Goal: Task Accomplishment & Management: Manage account settings

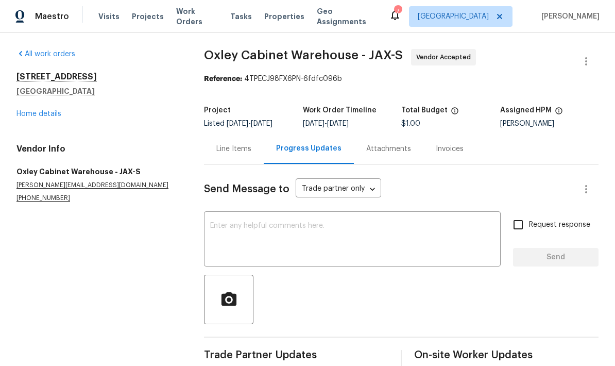
scroll to position [-46, 0]
click at [41, 116] on link "Home details" at bounding box center [38, 113] width 45 height 7
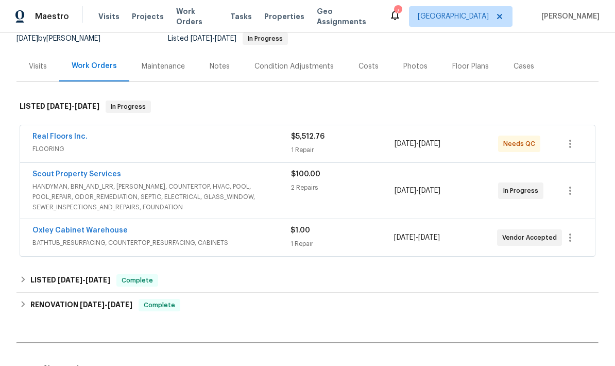
scroll to position [125, 0]
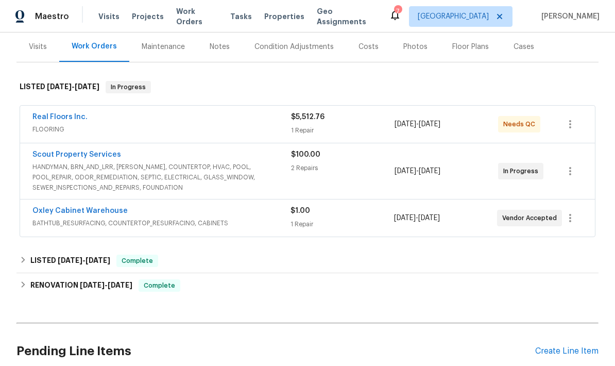
click at [200, 167] on span "HANDYMAN, BRN_AND_LRR, [PERSON_NAME], COUNTERTOP, HVAC, POOL, POOL_REPAIR, ODOR…" at bounding box center [161, 177] width 259 height 31
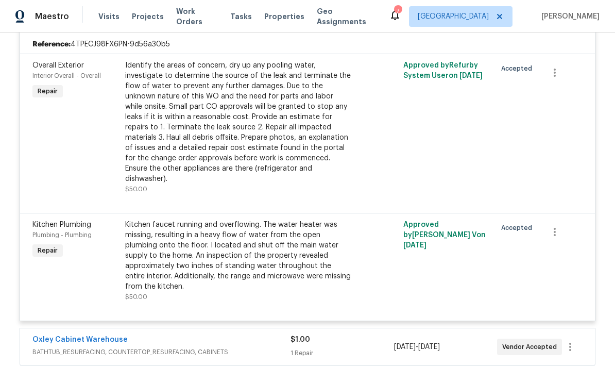
scroll to position [296, 0]
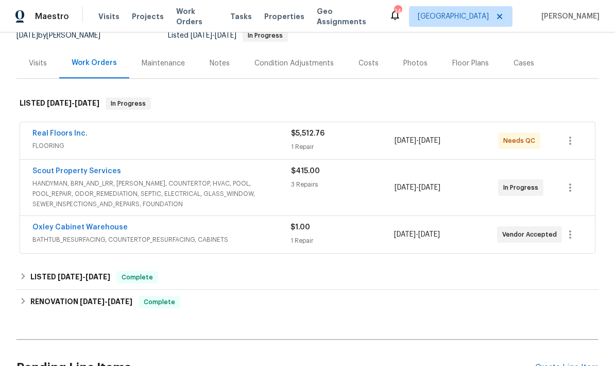
scroll to position [114, 0]
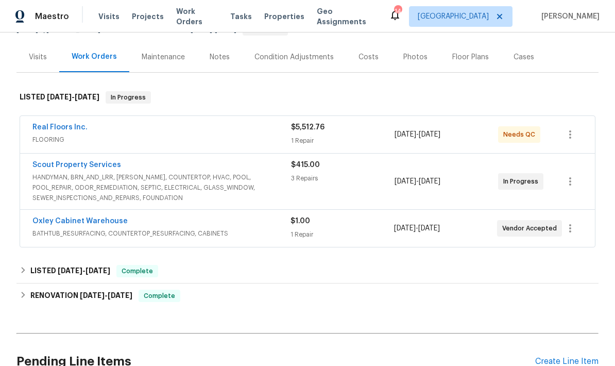
click at [278, 134] on span "FLOORING" at bounding box center [161, 139] width 259 height 10
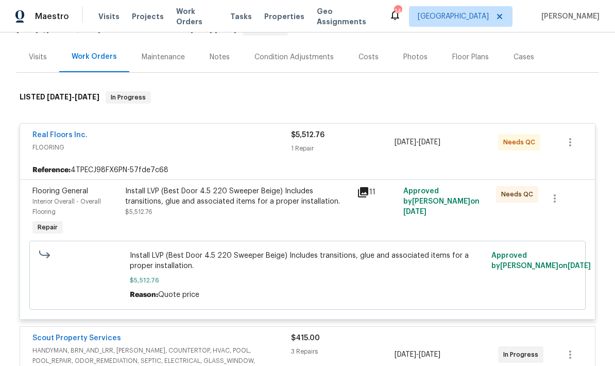
click at [59, 137] on link "Real Floors Inc." at bounding box center [59, 134] width 55 height 7
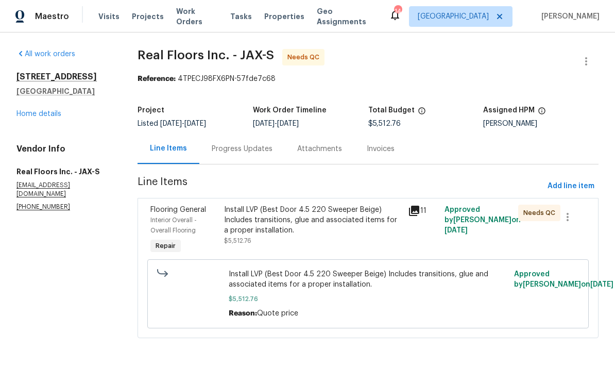
scroll to position [3, 0]
click at [535, 211] on span "Needs QC" at bounding box center [541, 213] width 36 height 10
click at [365, 243] on div "Install LVP (Best Door 4.5 220 Sweeper Beige) Includes transitions, glue and as…" at bounding box center [313, 224] width 178 height 41
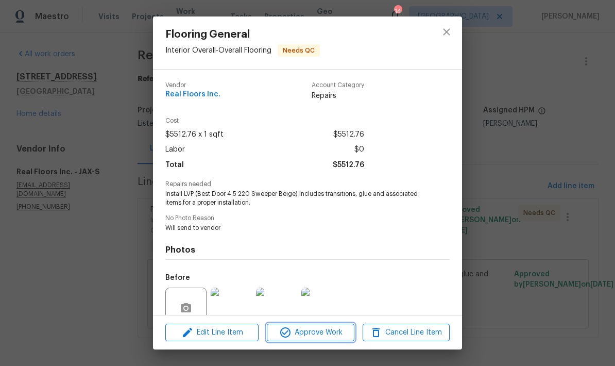
click at [332, 333] on span "Approve Work" at bounding box center [310, 332] width 81 height 13
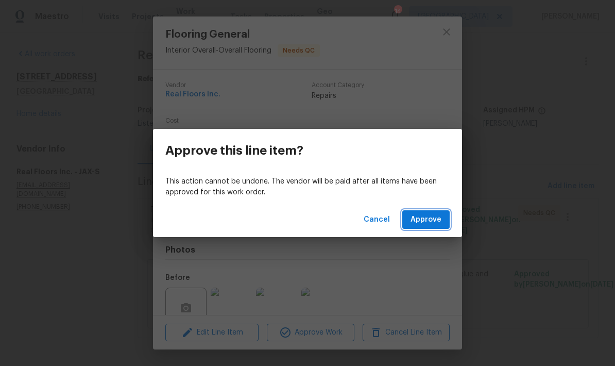
click at [419, 219] on span "Approve" at bounding box center [426, 219] width 31 height 13
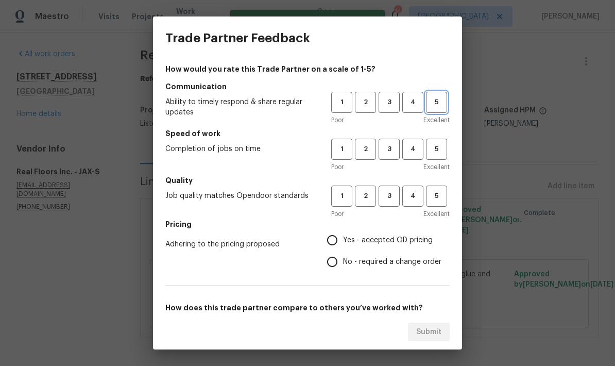
click at [434, 103] on span "5" at bounding box center [436, 102] width 19 height 12
click at [437, 151] on span "5" at bounding box center [436, 149] width 19 height 12
click at [440, 199] on span "5" at bounding box center [436, 196] width 19 height 12
click at [335, 242] on input "Yes - accepted OD pricing" at bounding box center [332, 240] width 22 height 22
radio input "true"
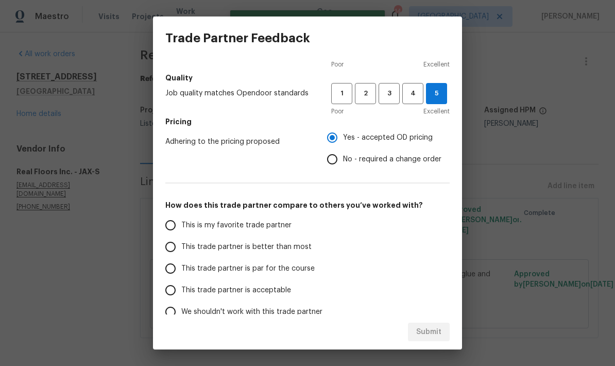
scroll to position [108, 0]
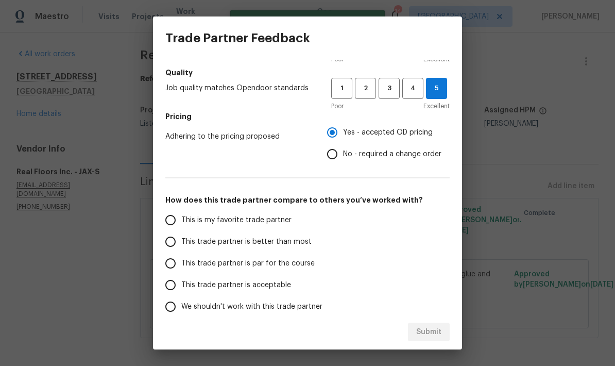
click at [177, 245] on input "This trade partner is better than most" at bounding box center [171, 242] width 22 height 22
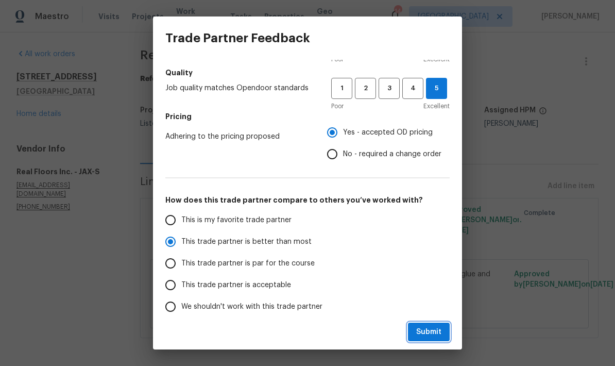
click at [438, 332] on span "Submit" at bounding box center [428, 332] width 25 height 13
radio input "true"
radio input "false"
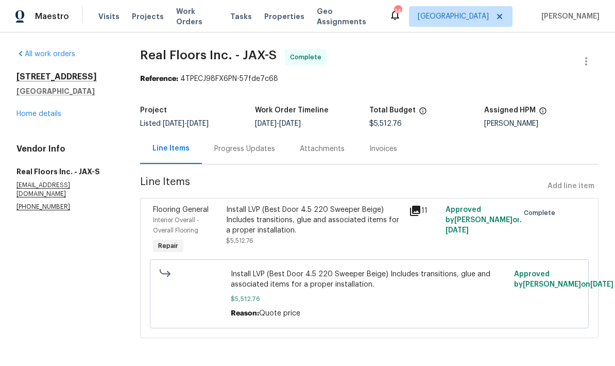
scroll to position [3, 0]
click at [49, 114] on link "Home details" at bounding box center [38, 113] width 45 height 7
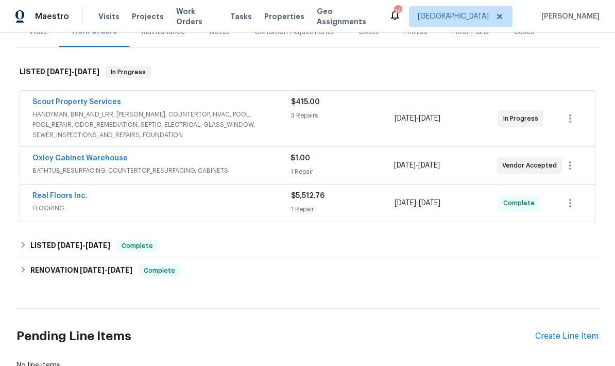
scroll to position [142, 0]
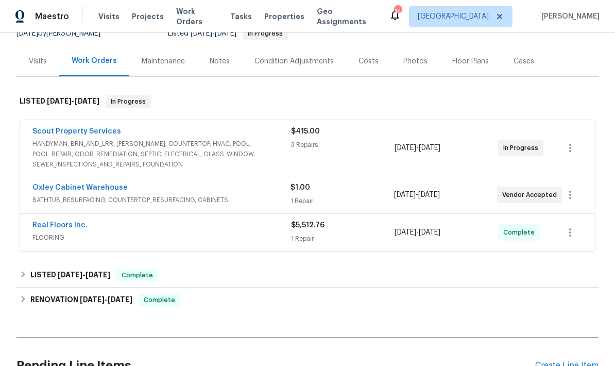
scroll to position [125, 0]
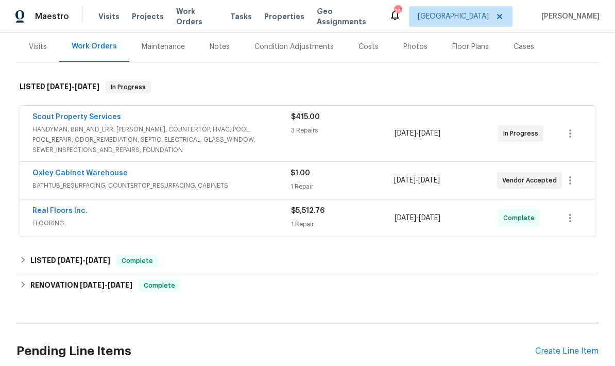
click at [161, 177] on div "Oxley Cabinet Warehouse" at bounding box center [161, 174] width 258 height 12
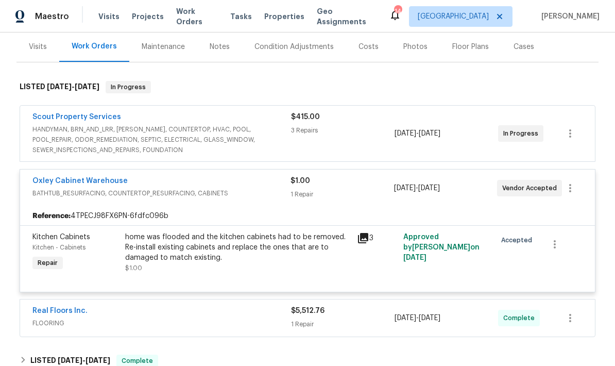
click at [88, 183] on link "Oxley Cabinet Warehouse" at bounding box center [79, 180] width 95 height 7
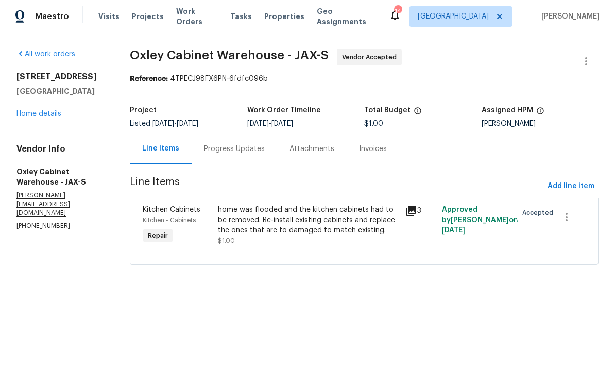
click at [234, 152] on div "Progress Updates" at bounding box center [234, 149] width 61 height 10
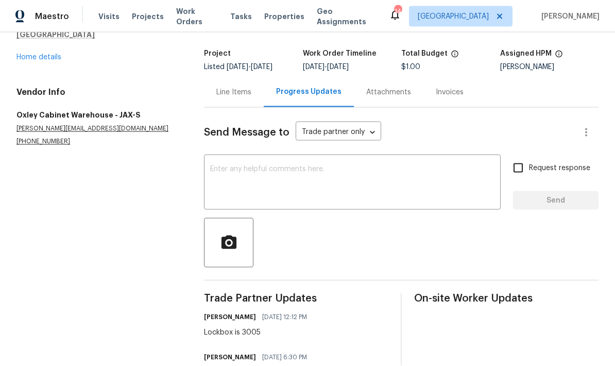
scroll to position [41, 0]
click at [233, 87] on div "Line Items" at bounding box center [233, 92] width 35 height 10
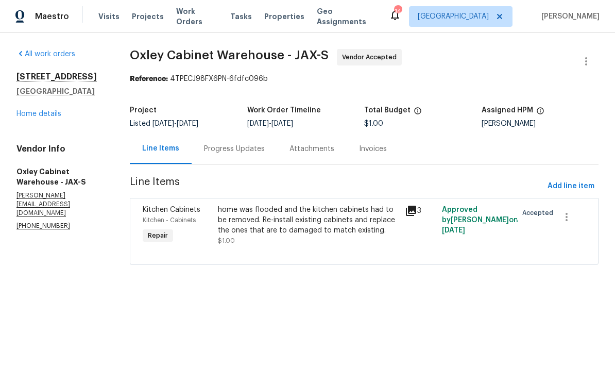
click at [318, 235] on div "home was flooded and the kitchen cabinets had to be removed. Re-install existin…" at bounding box center [308, 224] width 181 height 41
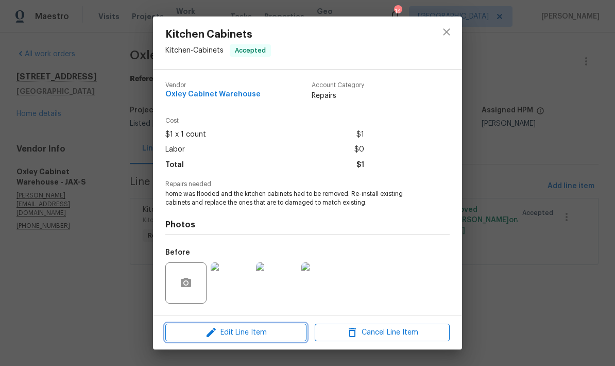
click at [261, 328] on span "Edit Line Item" at bounding box center [235, 332] width 135 height 13
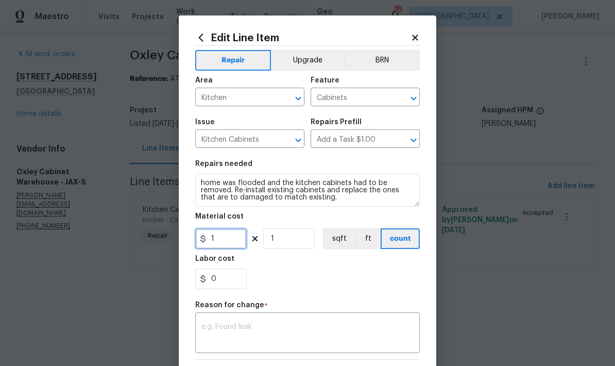
click at [230, 238] on input "1" at bounding box center [221, 238] width 52 height 21
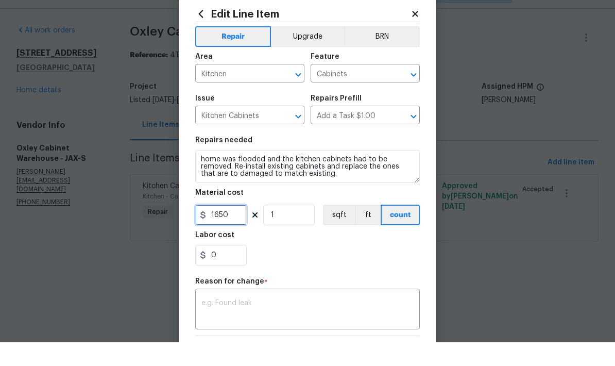
type input "1650"
click at [339, 268] on div "0" at bounding box center [307, 278] width 225 height 21
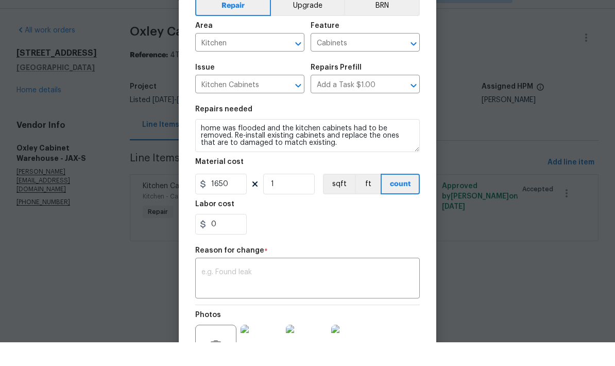
scroll to position [33, 0]
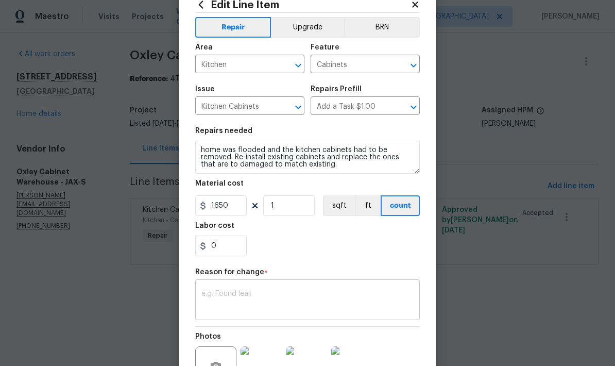
click at [300, 303] on textarea at bounding box center [307, 301] width 212 height 22
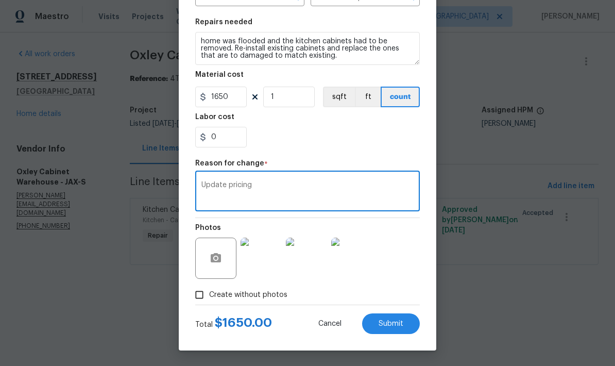
scroll to position [144, 0]
type textarea "Update pricing"
click at [398, 141] on div "0" at bounding box center [307, 137] width 225 height 21
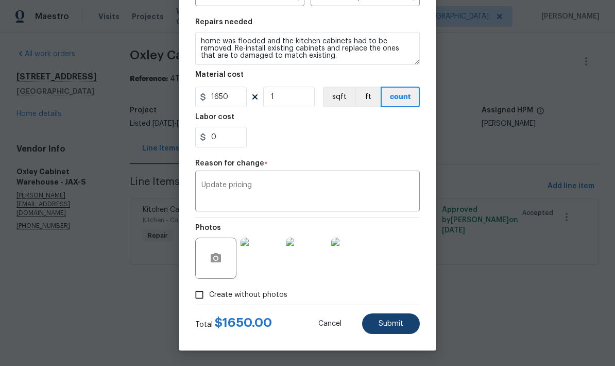
click at [396, 323] on span "Submit" at bounding box center [391, 324] width 25 height 8
type input "1"
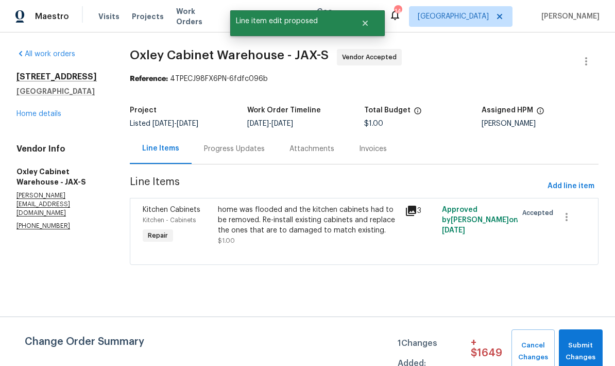
scroll to position [0, 0]
click at [42, 116] on link "Home details" at bounding box center [38, 113] width 45 height 7
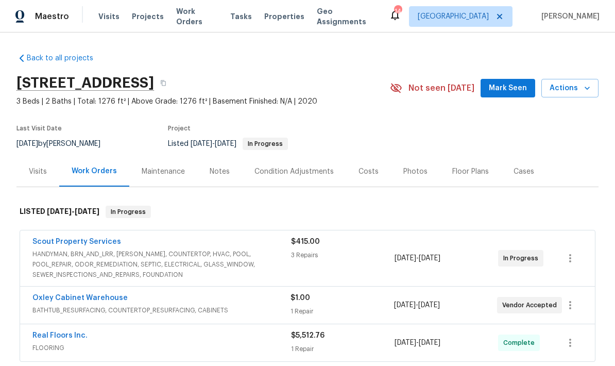
click at [219, 168] on div "Notes" at bounding box center [220, 171] width 20 height 10
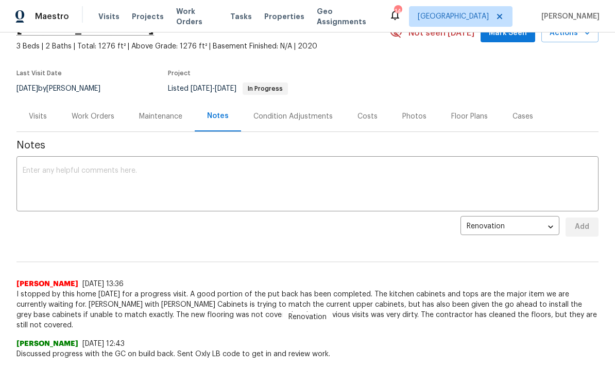
scroll to position [56, 0]
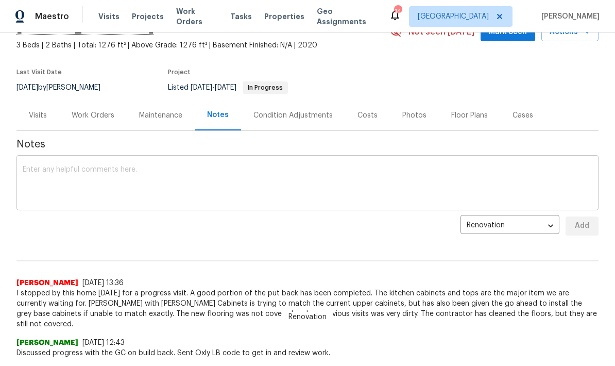
click at [388, 172] on textarea at bounding box center [308, 184] width 570 height 36
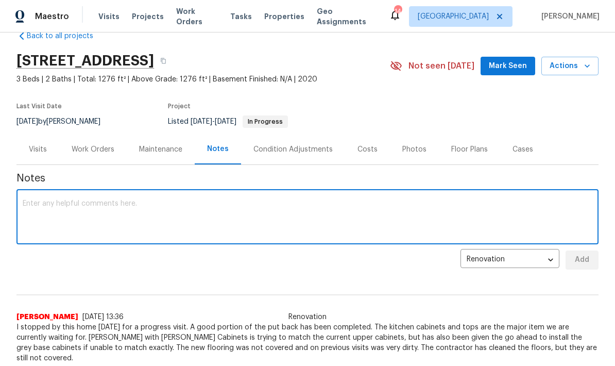
scroll to position [1, 0]
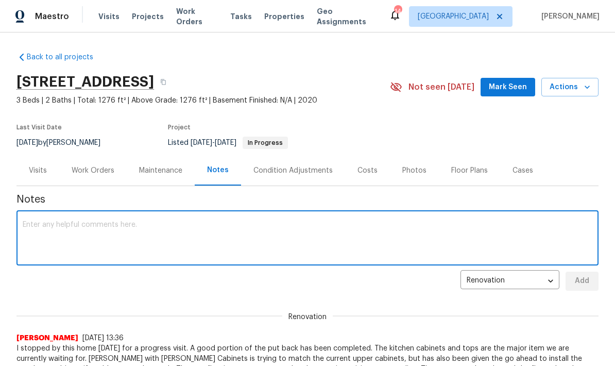
click at [510, 88] on span "Mark Seen" at bounding box center [508, 87] width 38 height 13
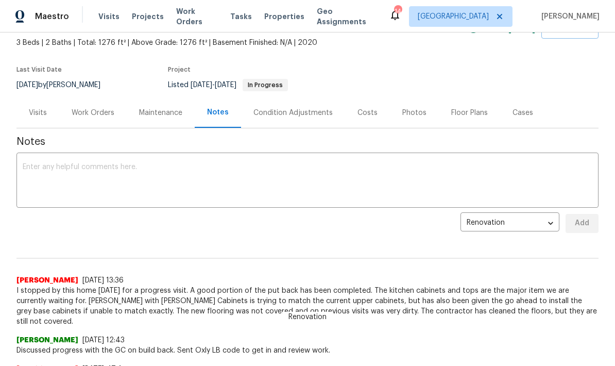
scroll to position [60, 0]
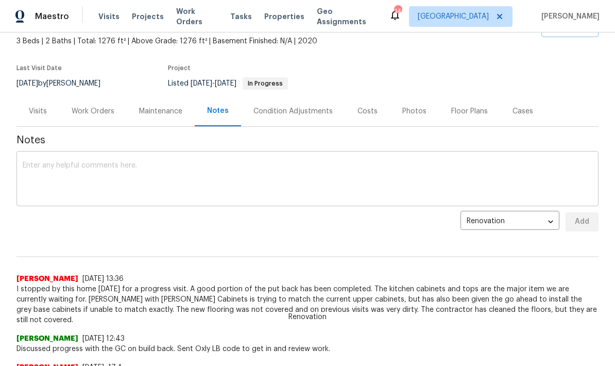
click at [311, 177] on textarea at bounding box center [308, 180] width 570 height 36
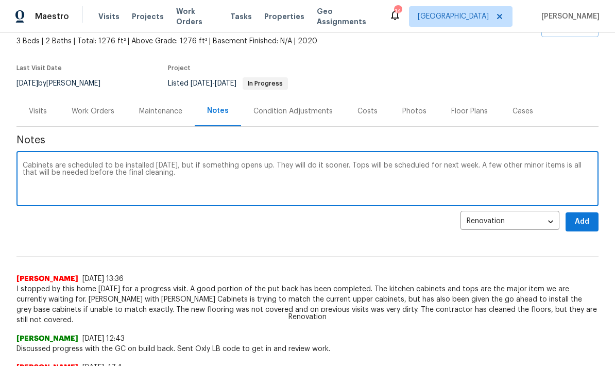
type textarea "Cabinets are scheduled to be installed on Friday, but if something opens up. Th…"
click at [584, 224] on span "Add" at bounding box center [582, 221] width 16 height 13
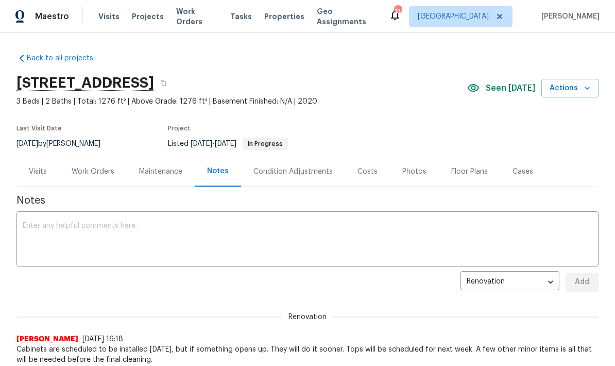
scroll to position [0, 0]
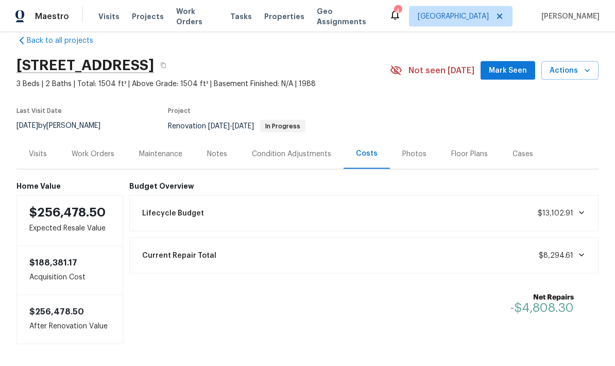
scroll to position [41, 0]
click at [101, 149] on div "Work Orders" at bounding box center [93, 154] width 43 height 10
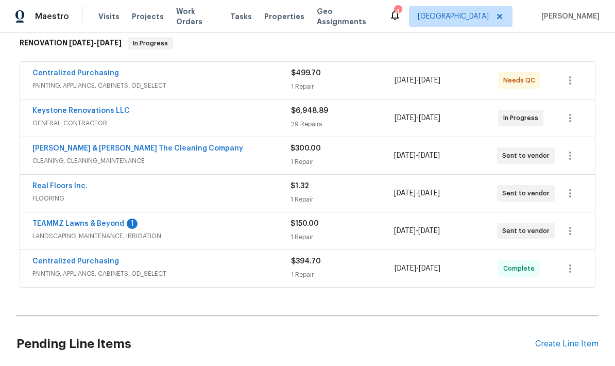
scroll to position [169, 0]
click at [235, 230] on span "LANDSCAPING_MAINTENANCE, IRRIGATION" at bounding box center [161, 235] width 258 height 10
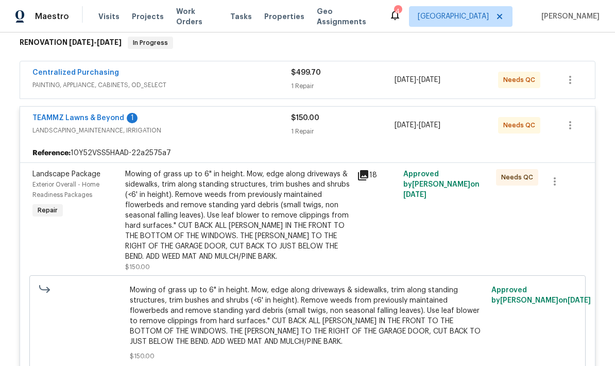
click at [524, 172] on span "Needs QC" at bounding box center [519, 177] width 36 height 10
click at [340, 170] on div "Mowing of grass up to 6" in height. Mow, edge along driveways & sidewalks, trim…" at bounding box center [238, 215] width 226 height 93
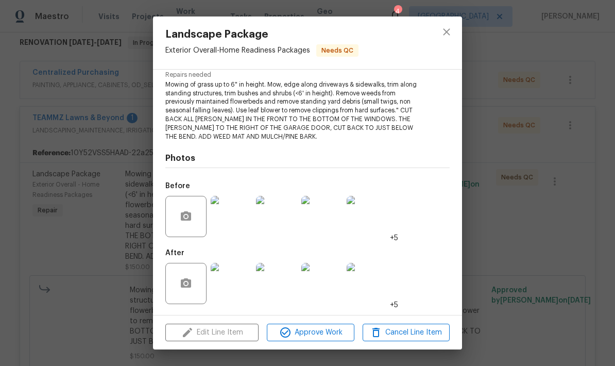
scroll to position [109, 0]
click at [238, 223] on img at bounding box center [231, 216] width 41 height 41
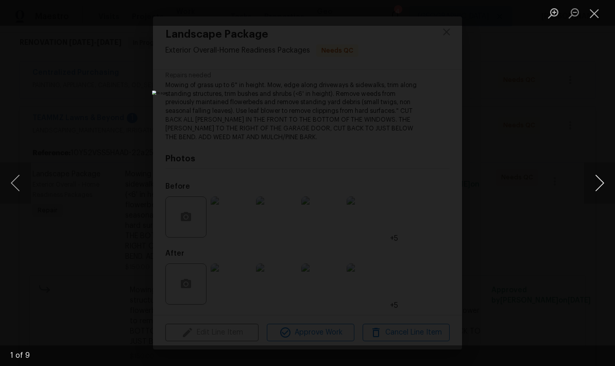
click at [600, 187] on button "Next image" at bounding box center [599, 182] width 31 height 41
click at [606, 187] on button "Next image" at bounding box center [599, 182] width 31 height 41
click at [607, 189] on button "Next image" at bounding box center [599, 182] width 31 height 41
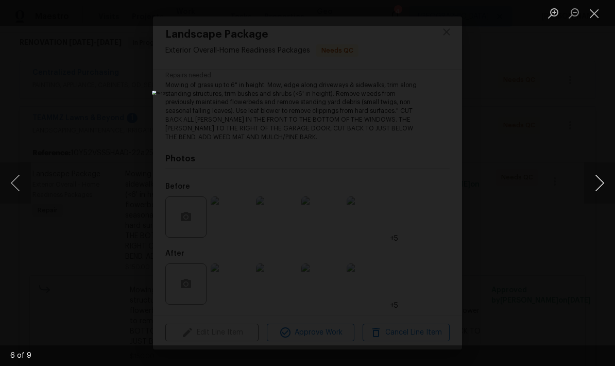
click at [608, 189] on button "Next image" at bounding box center [599, 182] width 31 height 41
click at [608, 190] on button "Next image" at bounding box center [599, 182] width 31 height 41
click at [609, 188] on button "Next image" at bounding box center [599, 182] width 31 height 41
click at [603, 184] on button "Next image" at bounding box center [599, 182] width 31 height 41
click at [610, 188] on button "Next image" at bounding box center [599, 182] width 31 height 41
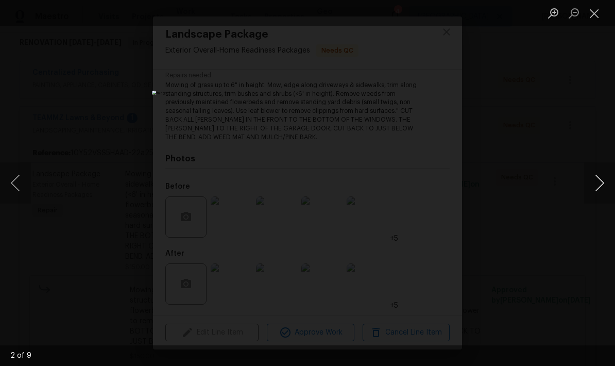
click at [610, 191] on button "Next image" at bounding box center [599, 182] width 31 height 41
click at [598, 15] on button "Close lightbox" at bounding box center [594, 13] width 21 height 18
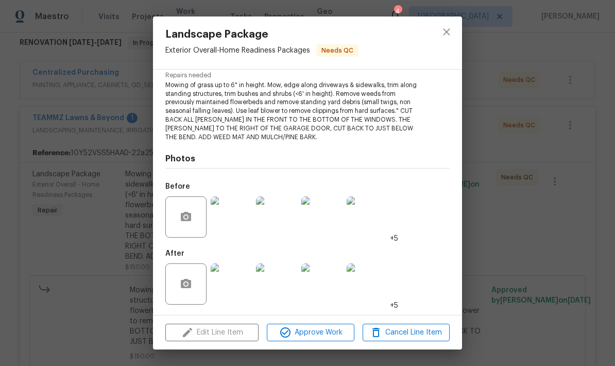
click at [227, 292] on img at bounding box center [231, 283] width 41 height 41
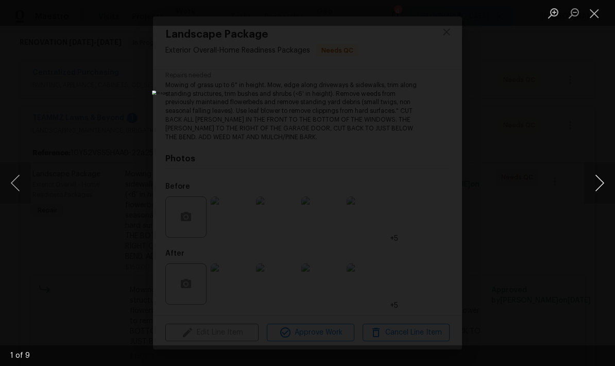
click at [603, 180] on button "Next image" at bounding box center [599, 182] width 31 height 41
click at [603, 190] on button "Next image" at bounding box center [599, 182] width 31 height 41
click at [604, 191] on button "Next image" at bounding box center [599, 182] width 31 height 41
click at [606, 186] on button "Next image" at bounding box center [599, 182] width 31 height 41
click at [603, 186] on button "Next image" at bounding box center [599, 182] width 31 height 41
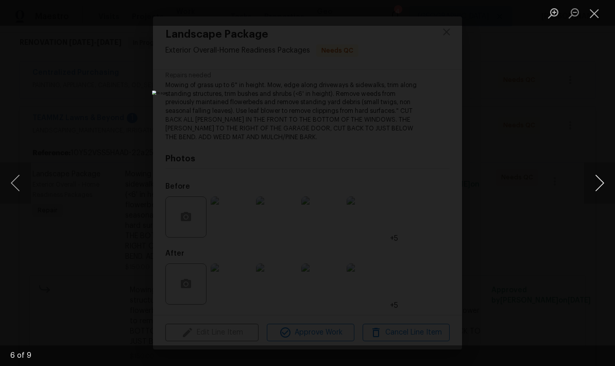
click at [608, 190] on button "Next image" at bounding box center [599, 182] width 31 height 41
click at [606, 187] on button "Next image" at bounding box center [599, 182] width 31 height 41
click at [605, 189] on button "Next image" at bounding box center [599, 182] width 31 height 41
click at [608, 193] on button "Next image" at bounding box center [599, 182] width 31 height 41
click at [599, 16] on button "Close lightbox" at bounding box center [594, 13] width 21 height 18
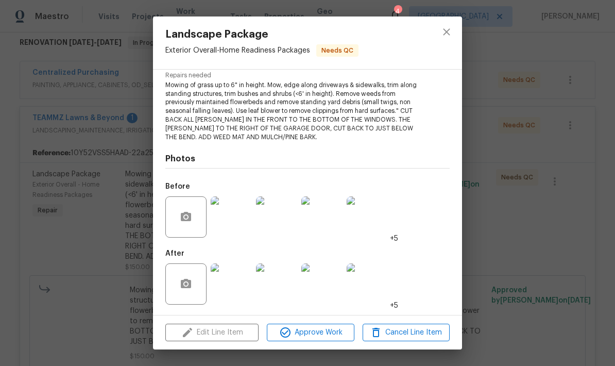
click at [320, 349] on div "Landscape Package Exterior Overall - Home Readiness Packages Needs QC Vendor TE…" at bounding box center [307, 183] width 615 height 366
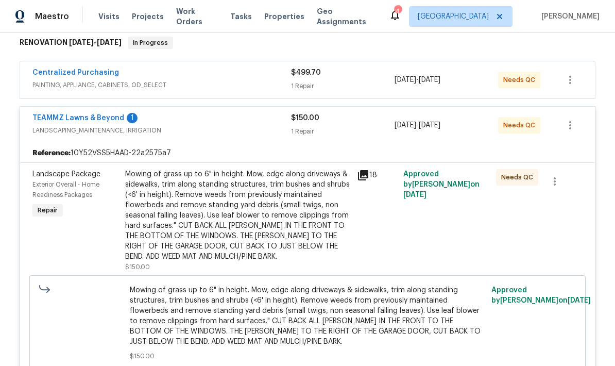
click at [271, 184] on div "Mowing of grass up to 6" in height. Mow, edge along driveways & sidewalks, trim…" at bounding box center [238, 215] width 226 height 93
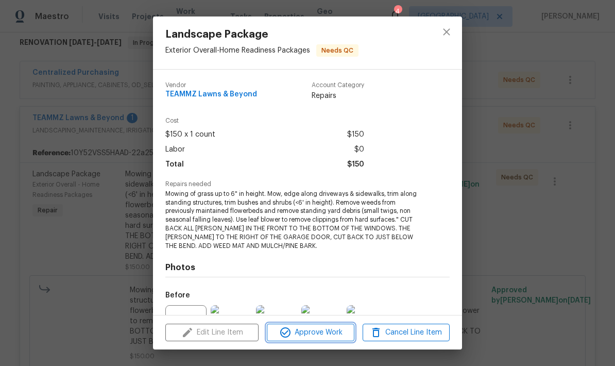
click at [325, 333] on span "Approve Work" at bounding box center [310, 332] width 81 height 13
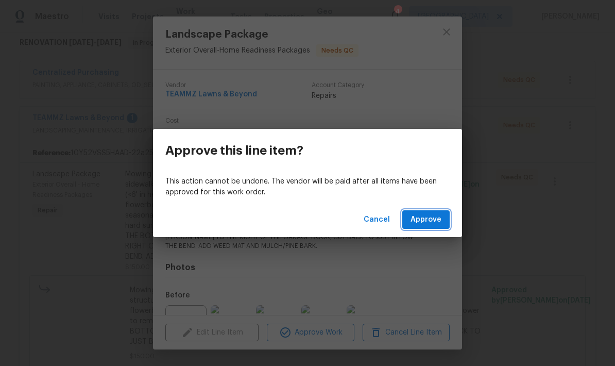
click at [439, 214] on span "Approve" at bounding box center [426, 219] width 31 height 13
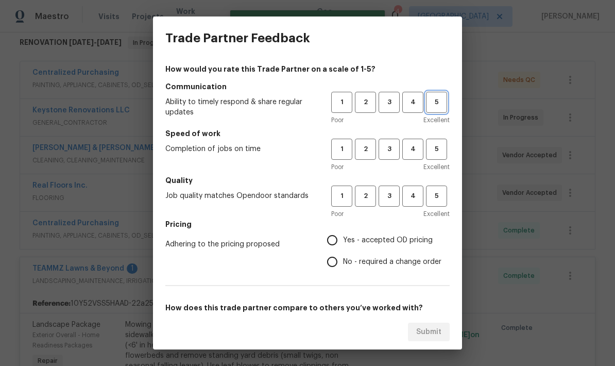
click at [441, 99] on span "5" at bounding box center [436, 102] width 19 height 12
click at [435, 143] on span "5" at bounding box center [436, 149] width 19 height 12
click at [438, 195] on span "5" at bounding box center [436, 196] width 19 height 12
click at [325, 245] on input "Yes - accepted OD pricing" at bounding box center [332, 240] width 22 height 22
radio input "true"
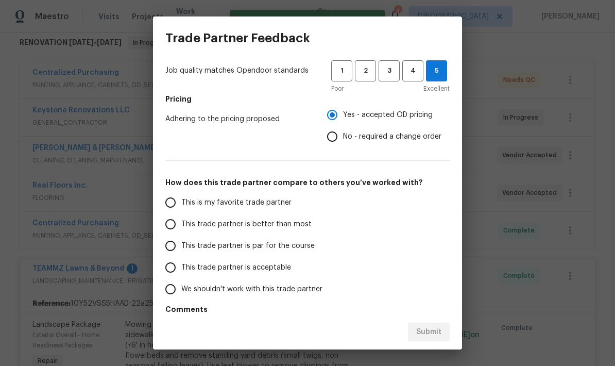
scroll to position [126, 0]
click at [176, 229] on input "This trade partner is better than most" at bounding box center [171, 223] width 22 height 22
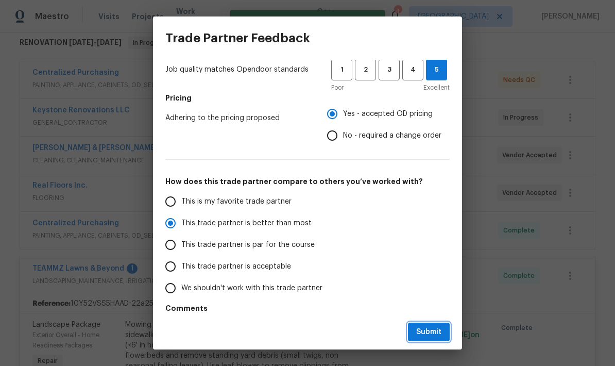
click at [431, 332] on span "Submit" at bounding box center [428, 332] width 25 height 13
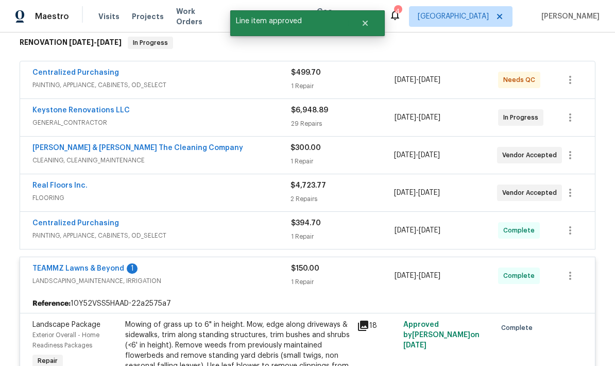
radio input "true"
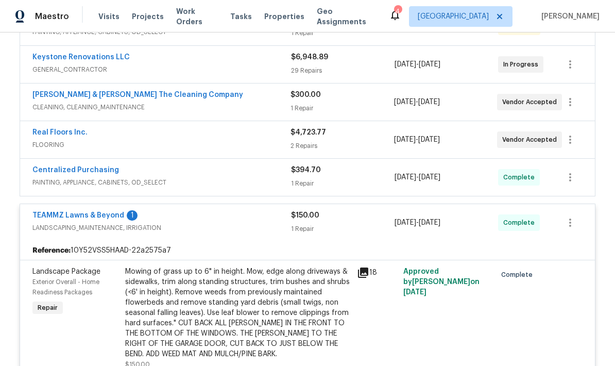
scroll to position [225, 0]
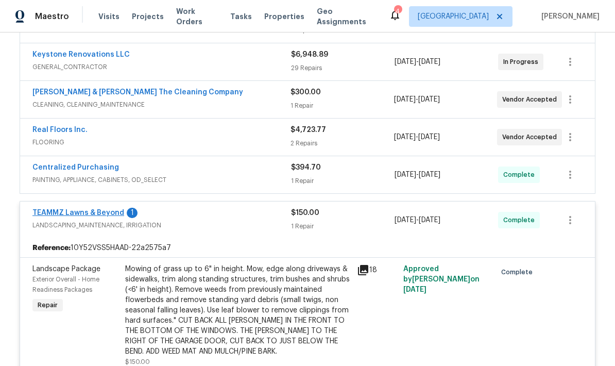
click at [121, 209] on link "TEAMMZ Lawns & Beyond" at bounding box center [78, 212] width 92 height 7
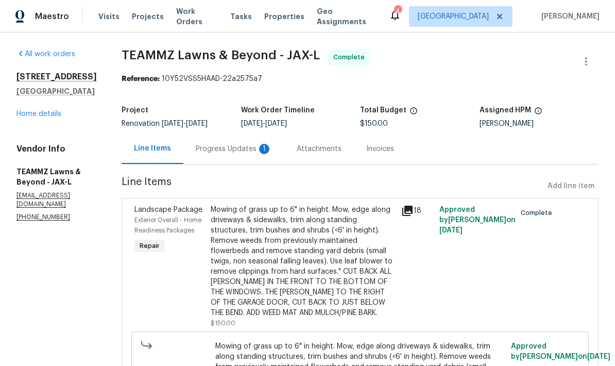
click at [262, 151] on div "Progress Updates 1" at bounding box center [234, 149] width 76 height 10
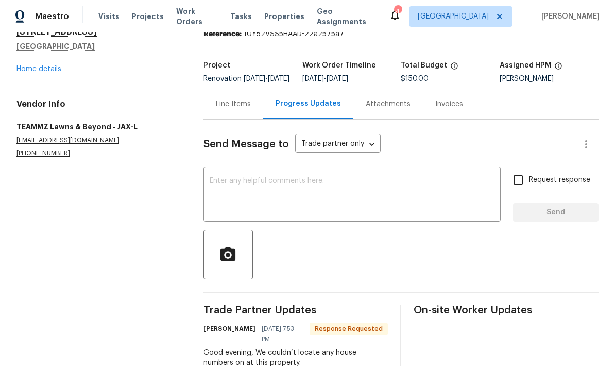
scroll to position [44, 0]
click at [344, 198] on textarea at bounding box center [352, 196] width 285 height 36
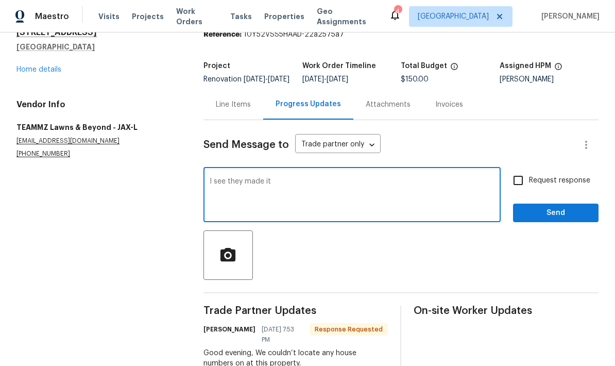
type textarea "I see they made it"
click at [560, 219] on span "Send" at bounding box center [555, 213] width 69 height 13
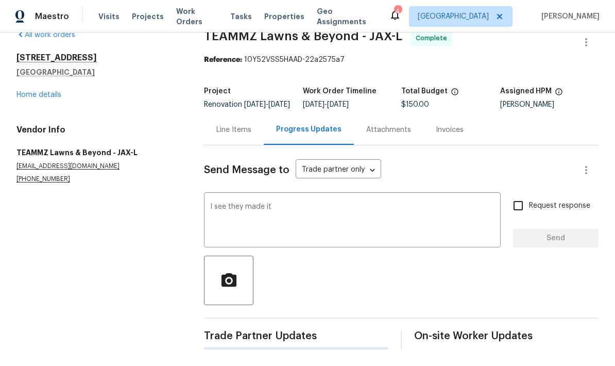
scroll to position [0, 0]
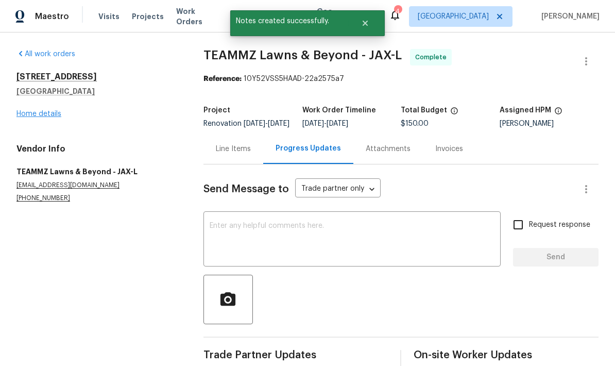
click at [48, 117] on link "Home details" at bounding box center [38, 113] width 45 height 7
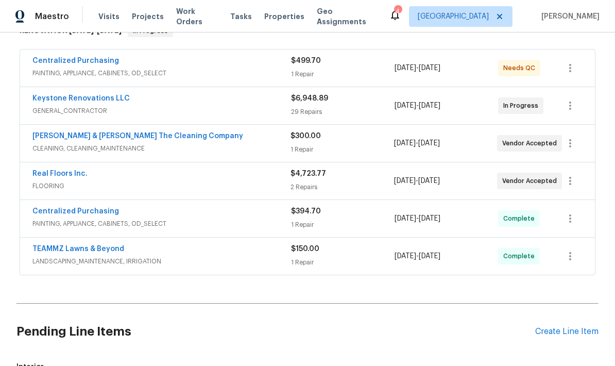
scroll to position [181, 0]
click at [353, 103] on div "$6,948.89" at bounding box center [343, 98] width 104 height 10
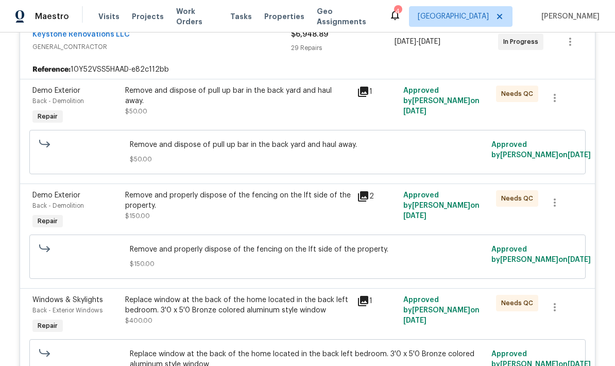
scroll to position [254, 0]
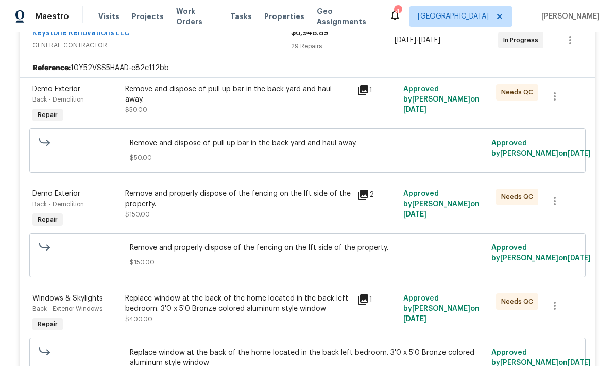
click at [522, 93] on span "Needs QC" at bounding box center [519, 92] width 36 height 10
click at [297, 104] on div "Remove and dispose of pull up bar in the back yard and haul away. $50.00" at bounding box center [238, 99] width 226 height 31
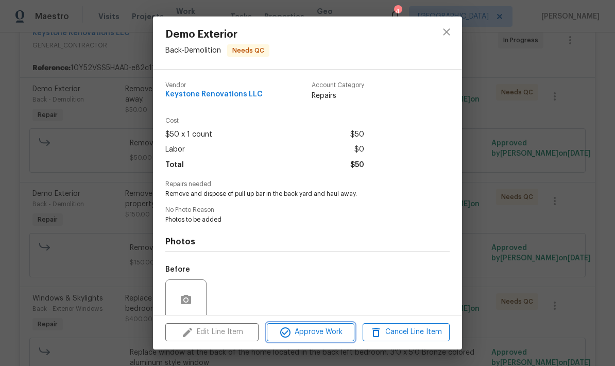
click at [311, 333] on span "Approve Work" at bounding box center [310, 332] width 81 height 13
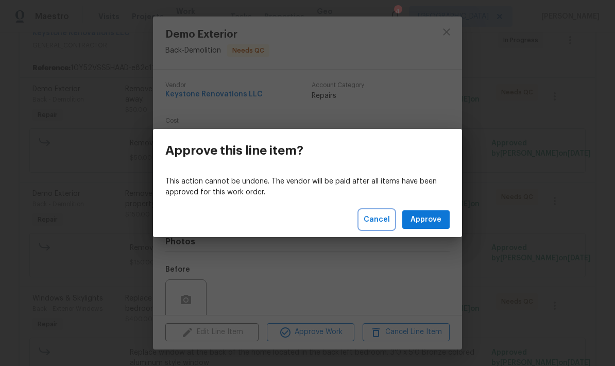
click at [381, 223] on span "Cancel" at bounding box center [377, 219] width 26 height 13
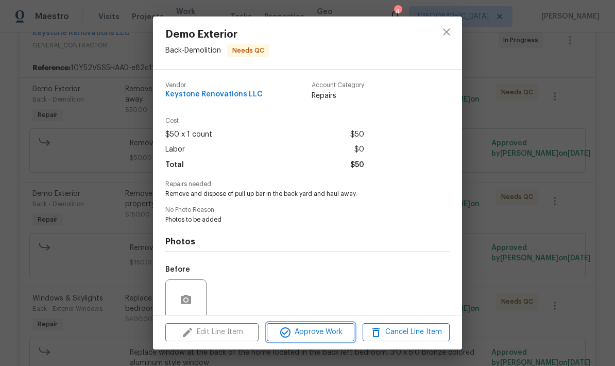
click at [309, 332] on span "Approve Work" at bounding box center [310, 332] width 81 height 13
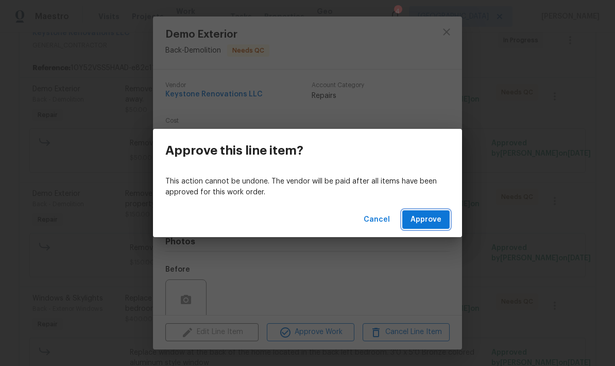
click at [440, 224] on span "Approve" at bounding box center [426, 219] width 31 height 13
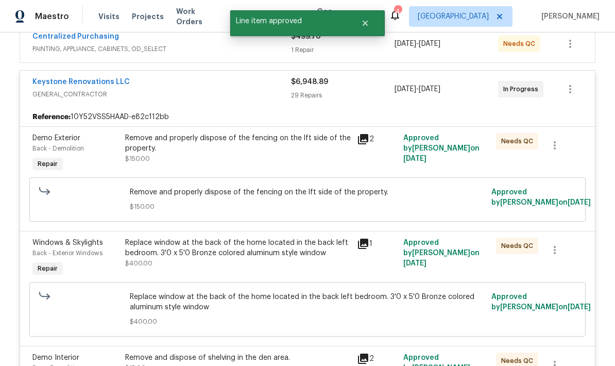
scroll to position [209, 0]
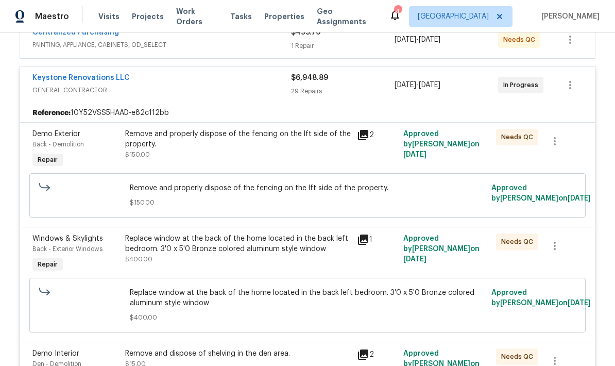
click at [300, 149] on div "Remove and properly dispose of the fencing on the lft side of the property. $15…" at bounding box center [238, 144] width 226 height 31
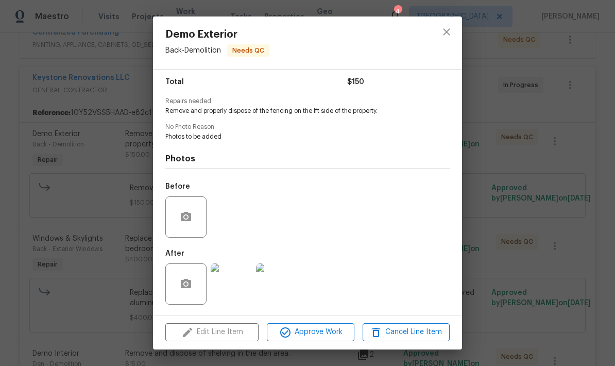
scroll to position [86, 0]
click at [276, 287] on img at bounding box center [276, 283] width 41 height 41
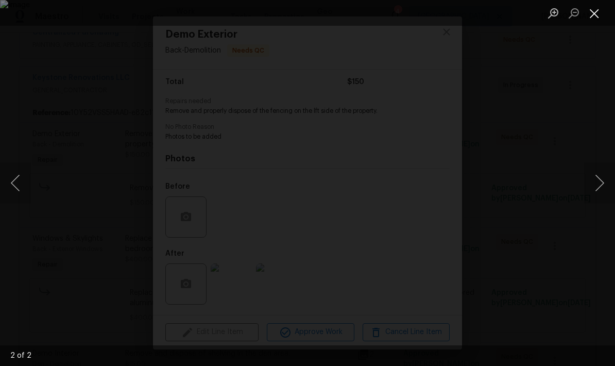
click at [593, 18] on button "Close lightbox" at bounding box center [594, 13] width 21 height 18
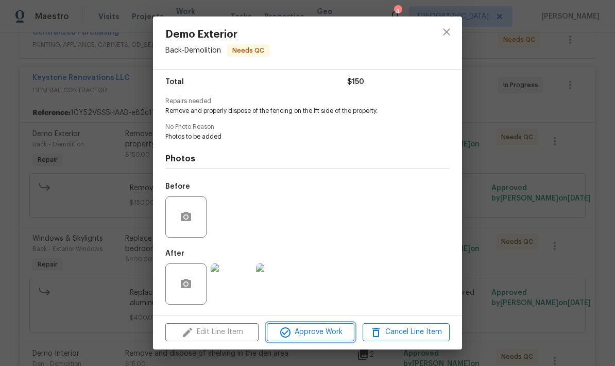
click at [306, 332] on span "Approve Work" at bounding box center [310, 332] width 81 height 13
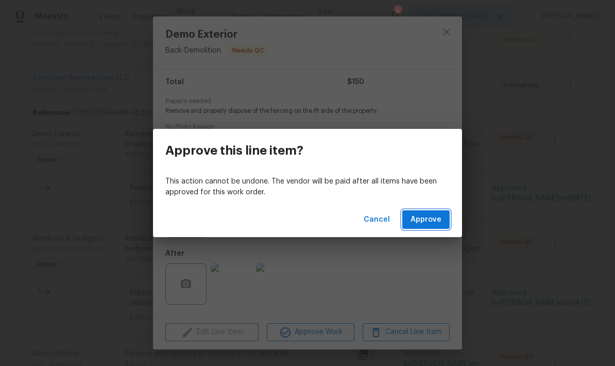
click at [440, 211] on button "Approve" at bounding box center [425, 219] width 47 height 19
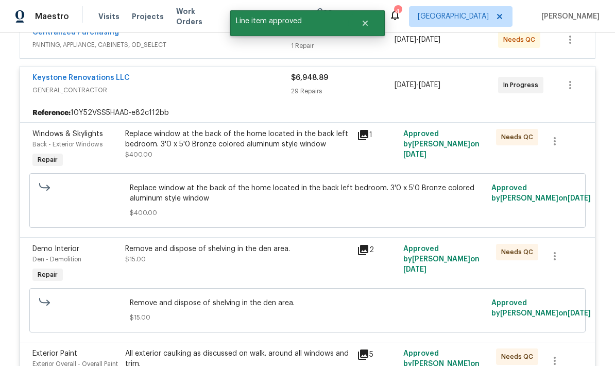
click at [295, 141] on div "Replace window at the back of the home located in the back left bedroom. 3'0 x …" at bounding box center [238, 139] width 226 height 21
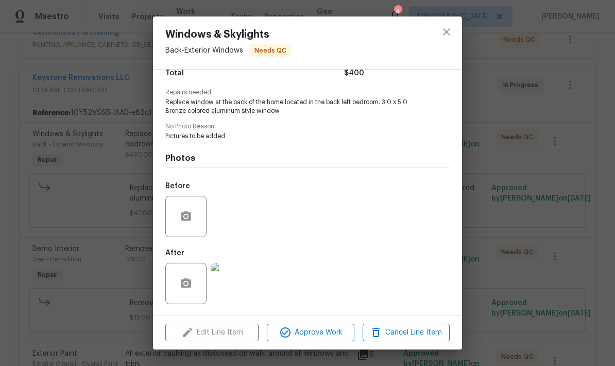
scroll to position [94, 0]
click at [233, 287] on img at bounding box center [231, 283] width 41 height 41
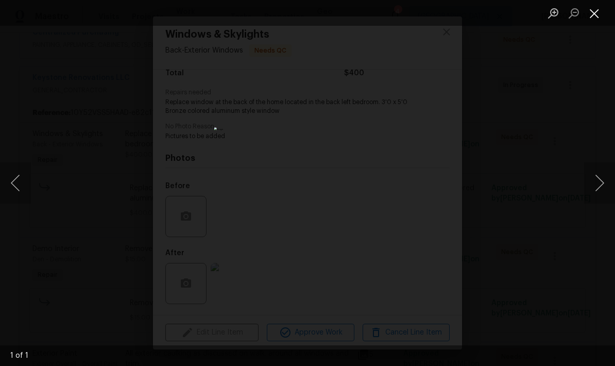
click at [601, 17] on button "Close lightbox" at bounding box center [594, 13] width 21 height 18
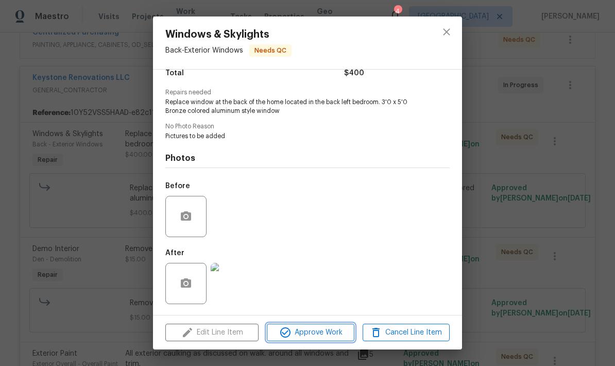
click at [319, 333] on span "Approve Work" at bounding box center [310, 332] width 81 height 13
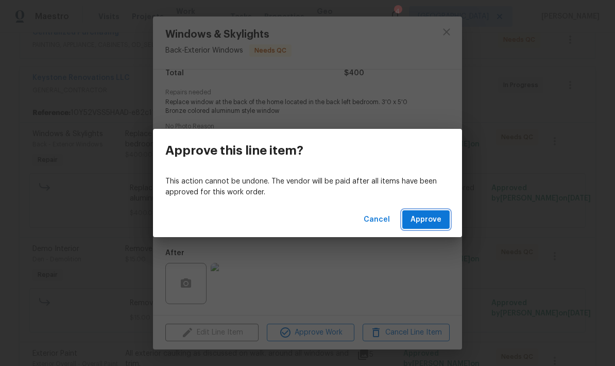
click at [433, 219] on span "Approve" at bounding box center [426, 219] width 31 height 13
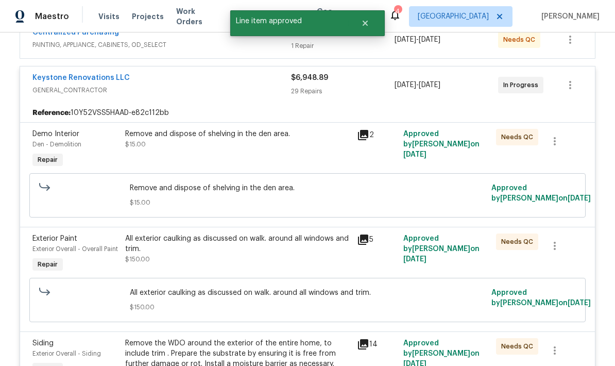
click at [351, 145] on div "Remove and dispose of shelving in the den area. $15.00" at bounding box center [238, 149] width 232 height 47
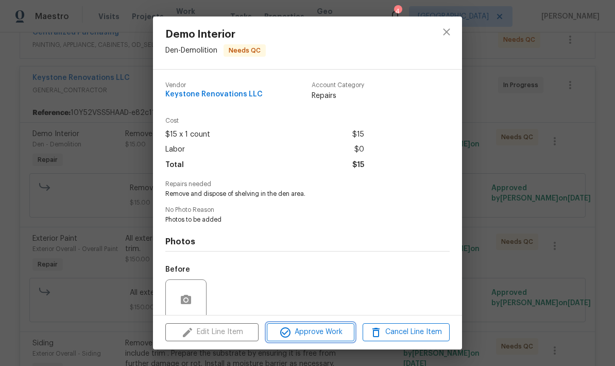
click at [329, 334] on span "Approve Work" at bounding box center [310, 332] width 81 height 13
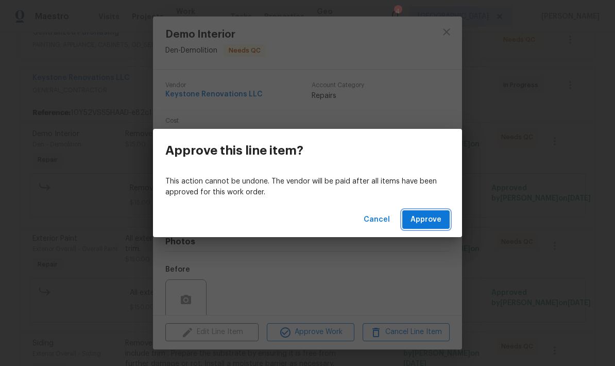
click at [432, 226] on button "Approve" at bounding box center [425, 219] width 47 height 19
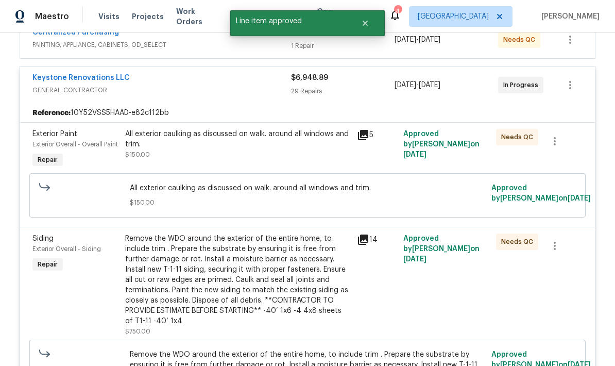
click at [337, 143] on div "All exterior caulking as discussed on walk. around all windows and trim." at bounding box center [238, 139] width 226 height 21
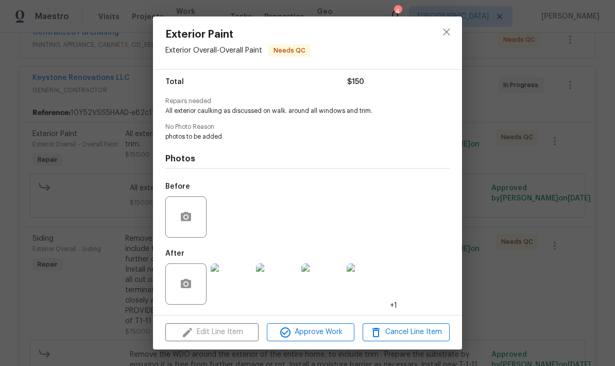
scroll to position [86, 0]
click at [244, 286] on img at bounding box center [231, 283] width 41 height 41
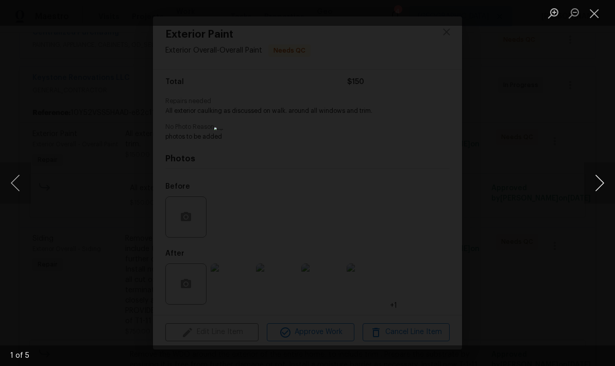
click at [604, 183] on button "Next image" at bounding box center [599, 182] width 31 height 41
click at [599, 187] on button "Next image" at bounding box center [599, 182] width 31 height 41
click at [599, 186] on button "Next image" at bounding box center [599, 182] width 31 height 41
click at [595, 16] on button "Close lightbox" at bounding box center [594, 13] width 21 height 18
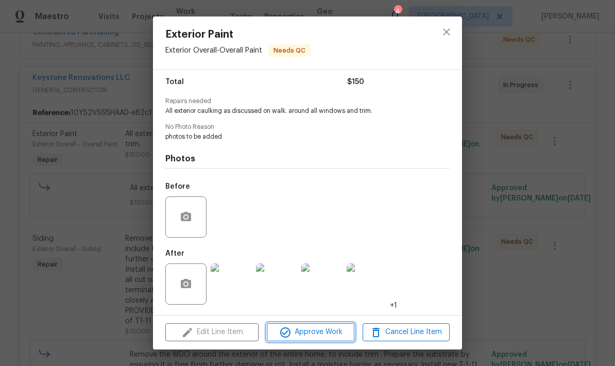
click at [307, 334] on span "Approve Work" at bounding box center [310, 332] width 81 height 13
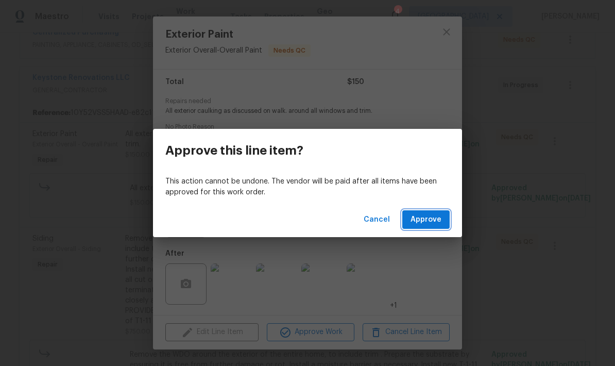
click at [427, 221] on span "Approve" at bounding box center [426, 219] width 31 height 13
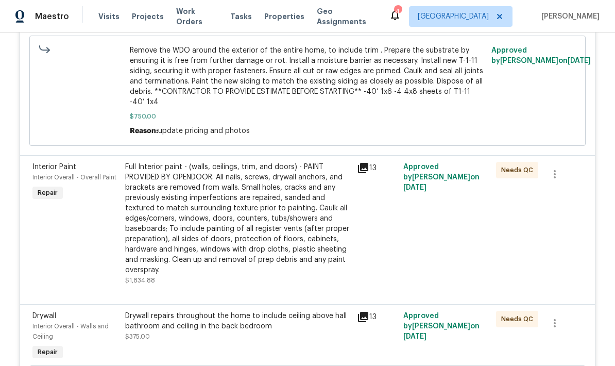
scroll to position [415, 0]
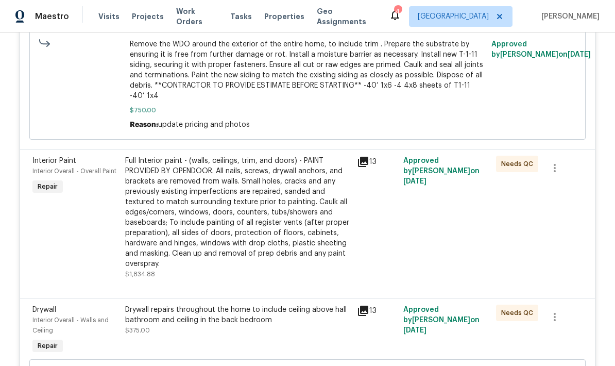
click at [323, 226] on div "Full Interior paint - (walls, ceilings, trim, and doors) - PAINT PROVIDED BY OP…" at bounding box center [238, 212] width 226 height 113
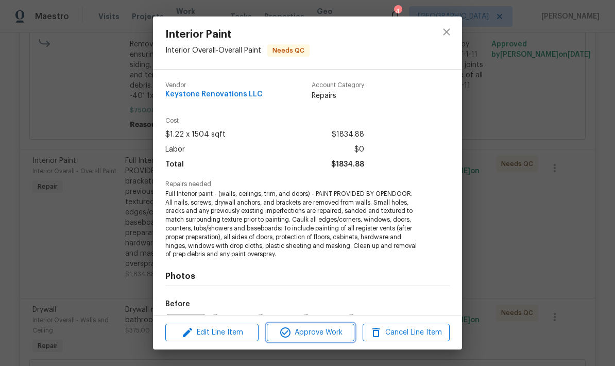
click at [324, 333] on span "Approve Work" at bounding box center [310, 332] width 81 height 13
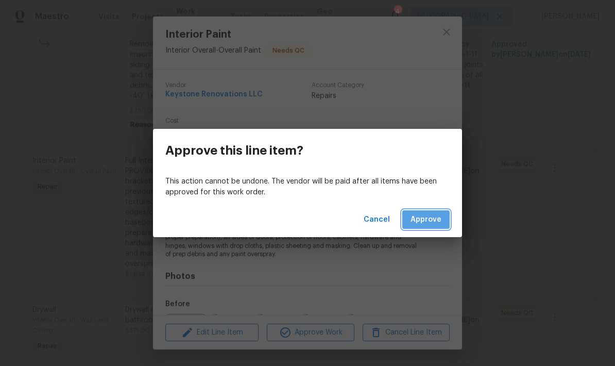
click at [432, 221] on span "Approve" at bounding box center [426, 219] width 31 height 13
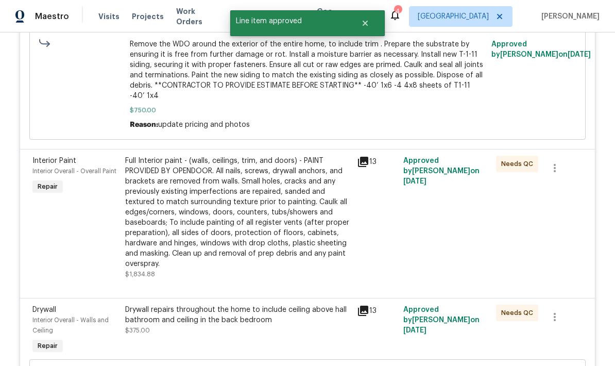
scroll to position [349, 0]
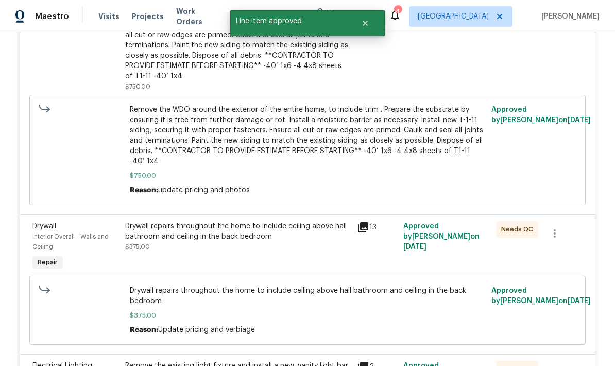
click at [291, 246] on div "Drywall repairs throughout the home to include ceiling above hall bathroom and …" at bounding box center [238, 236] width 226 height 31
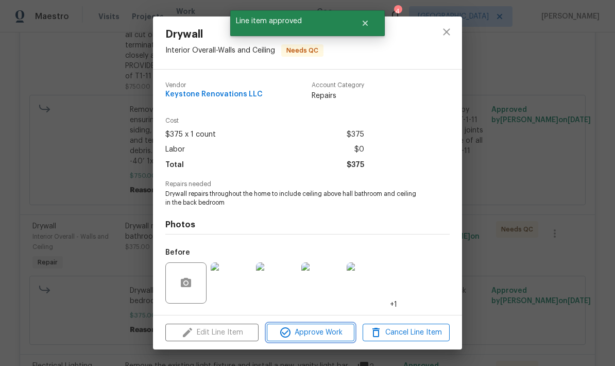
click at [315, 334] on span "Approve Work" at bounding box center [310, 332] width 81 height 13
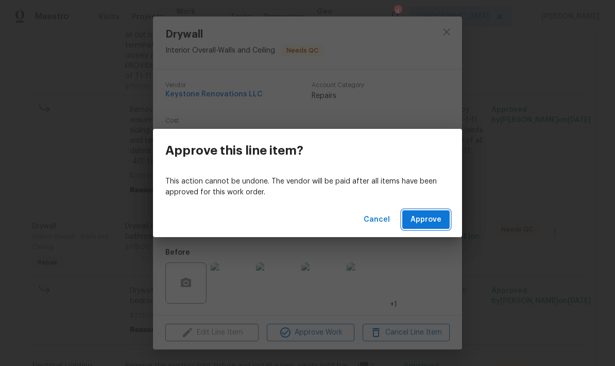
click at [436, 223] on span "Approve" at bounding box center [426, 219] width 31 height 13
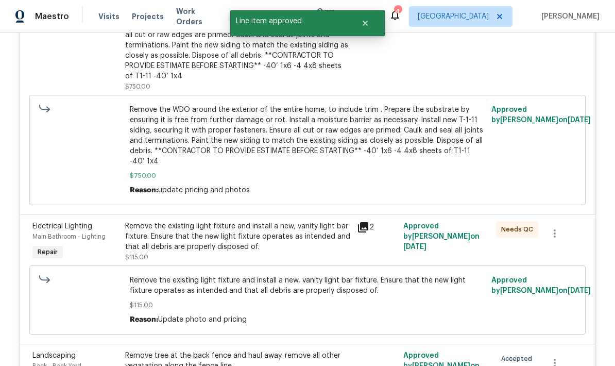
click at [310, 239] on div "Remove the existing light fixture and install a new, vanity light bar fixture. …" at bounding box center [238, 236] width 226 height 31
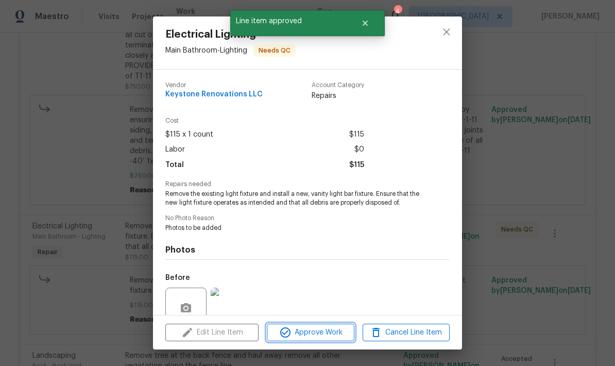
click at [319, 335] on span "Approve Work" at bounding box center [310, 332] width 81 height 13
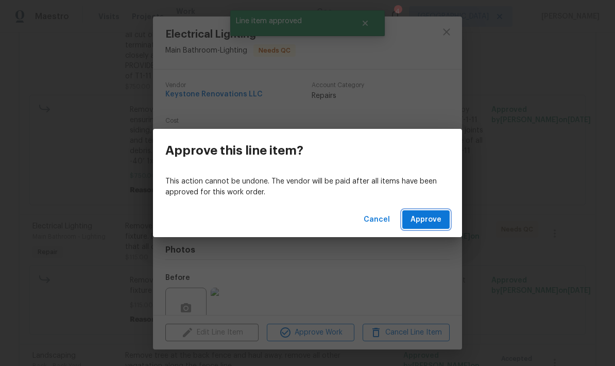
click at [436, 223] on span "Approve" at bounding box center [426, 219] width 31 height 13
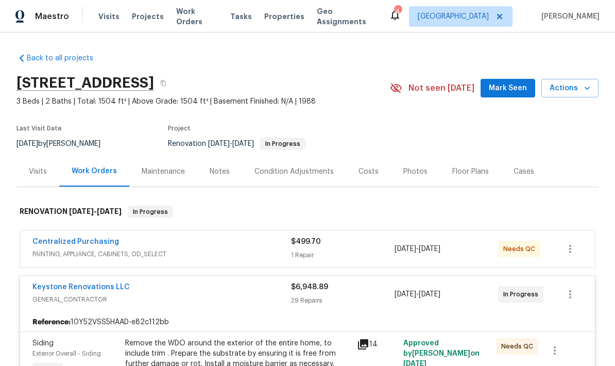
scroll to position [0, 0]
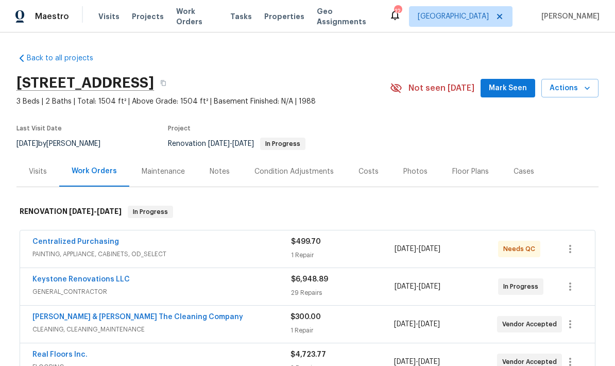
click at [267, 252] on span "PAINTING, APPLIANCE, CABINETS, OD_SELECT" at bounding box center [161, 254] width 259 height 10
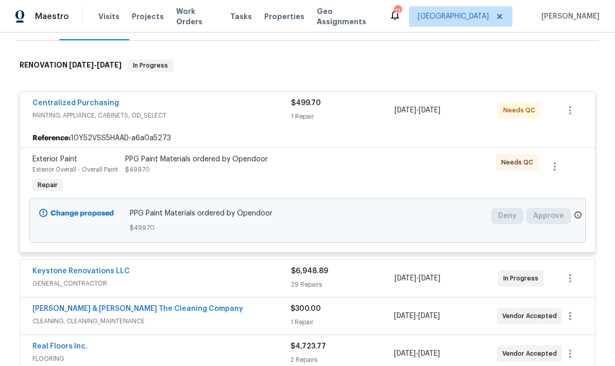
scroll to position [147, 0]
click at [323, 171] on div "PPG Paint Materials ordered by Opendoor $499.70" at bounding box center [238, 163] width 226 height 21
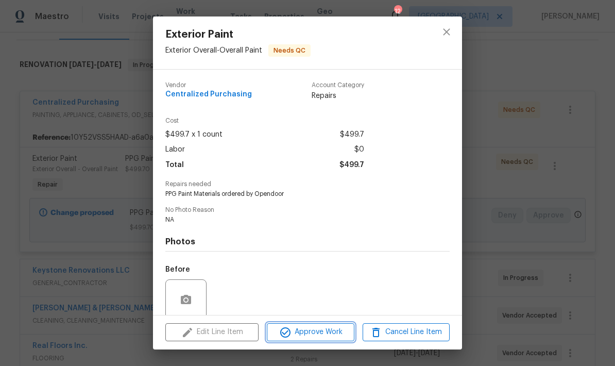
click at [320, 339] on button "Approve Work" at bounding box center [310, 332] width 87 height 18
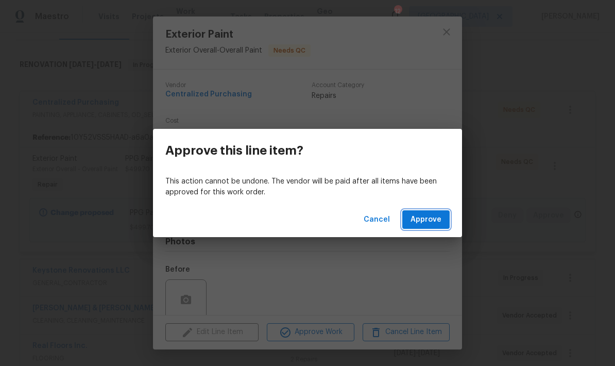
click at [431, 213] on button "Approve" at bounding box center [425, 219] width 47 height 19
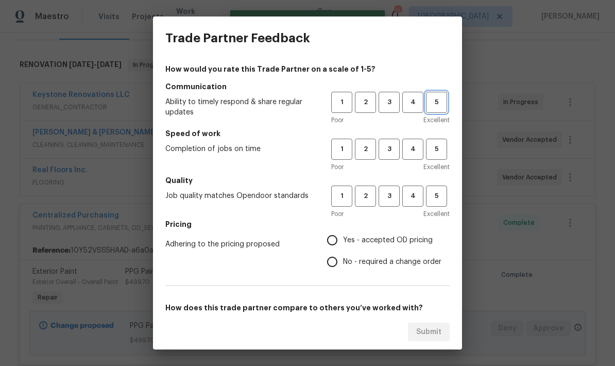
click at [442, 100] on span "5" at bounding box center [436, 102] width 19 height 12
click at [435, 146] on span "5" at bounding box center [436, 149] width 19 height 12
click at [434, 197] on span "5" at bounding box center [436, 196] width 19 height 12
click at [338, 243] on input "Yes - accepted OD pricing" at bounding box center [332, 240] width 22 height 22
radio input "true"
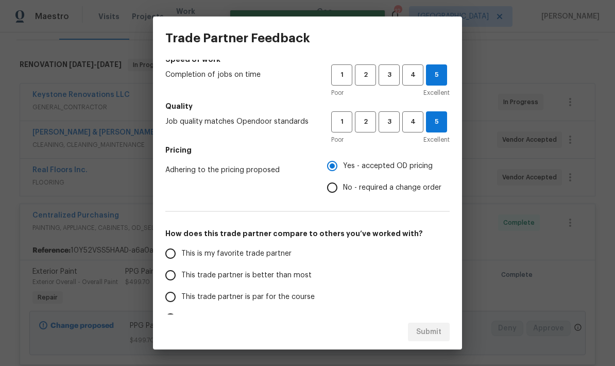
scroll to position [94, 0]
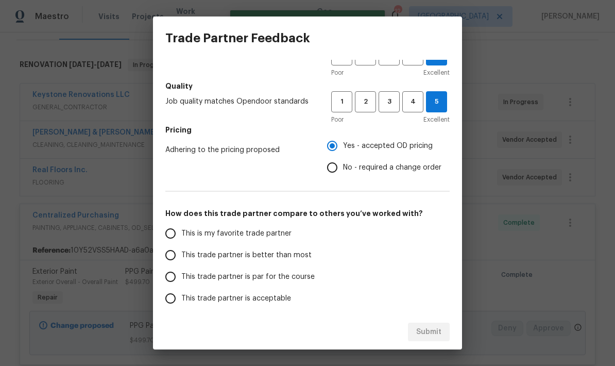
click at [165, 242] on input "This is my favorite trade partner" at bounding box center [171, 234] width 22 height 22
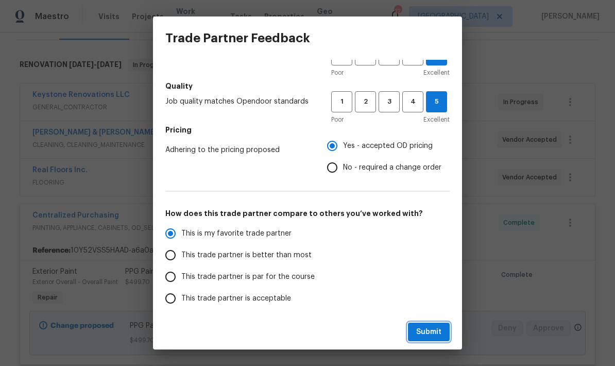
click at [432, 335] on span "Submit" at bounding box center [428, 332] width 25 height 13
radio input "true"
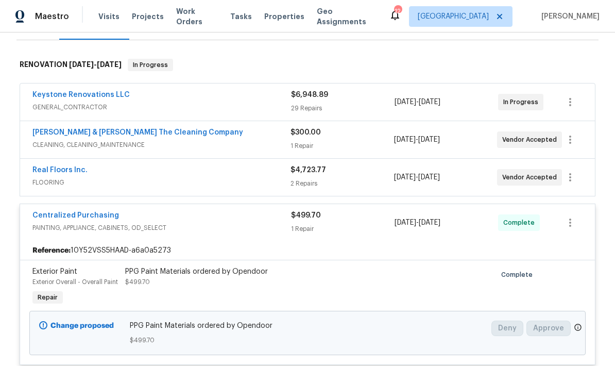
click at [260, 170] on div "Real Floors Inc." at bounding box center [161, 171] width 258 height 12
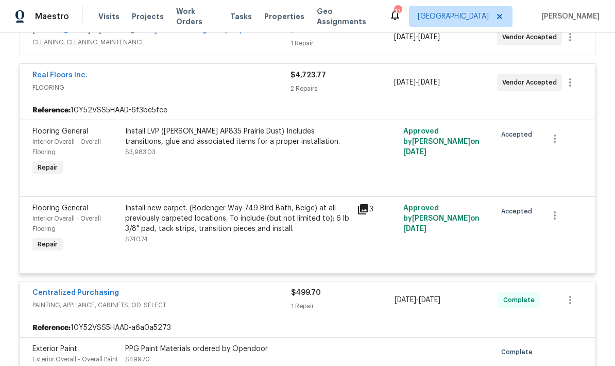
scroll to position [252, 0]
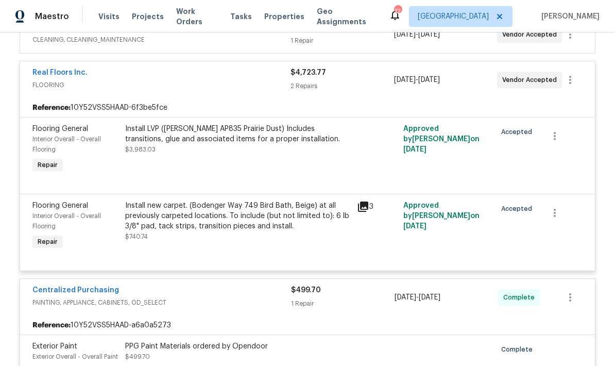
click at [336, 163] on div "Install LVP (Knighton AP835 Prairie Dust) Includes transitions, glue and associ…" at bounding box center [238, 150] width 232 height 58
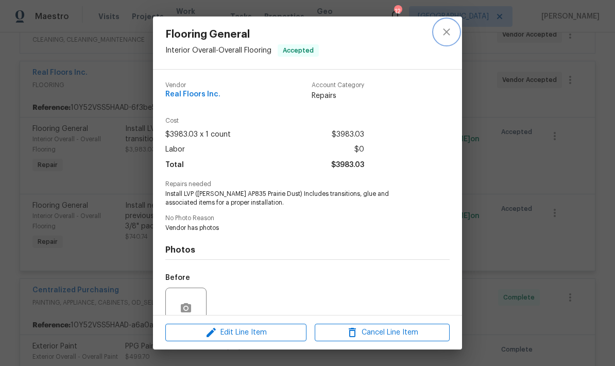
click at [451, 32] on icon "close" at bounding box center [446, 32] width 12 height 12
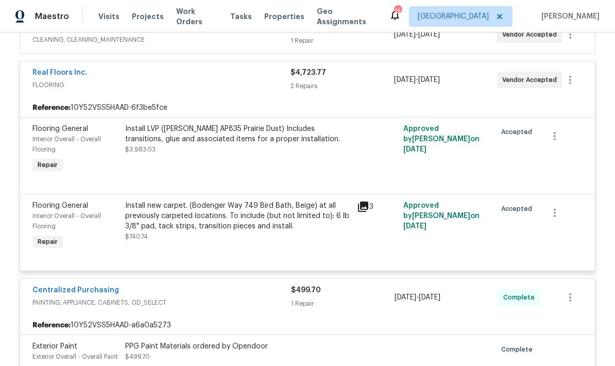
click at [364, 206] on icon at bounding box center [363, 206] width 10 height 10
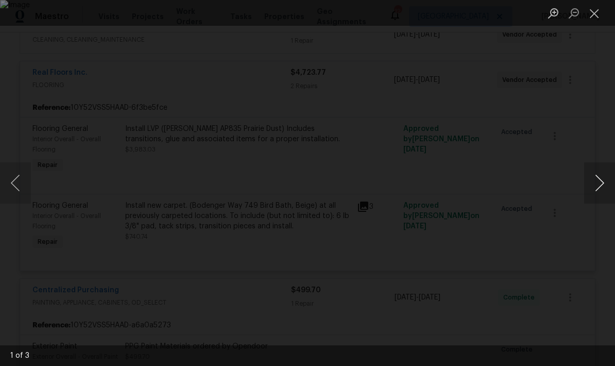
click at [603, 183] on button "Next image" at bounding box center [599, 182] width 31 height 41
click at [600, 183] on button "Next image" at bounding box center [599, 182] width 31 height 41
click at [603, 191] on button "Next image" at bounding box center [599, 182] width 31 height 41
click at [596, 14] on button "Close lightbox" at bounding box center [594, 13] width 21 height 18
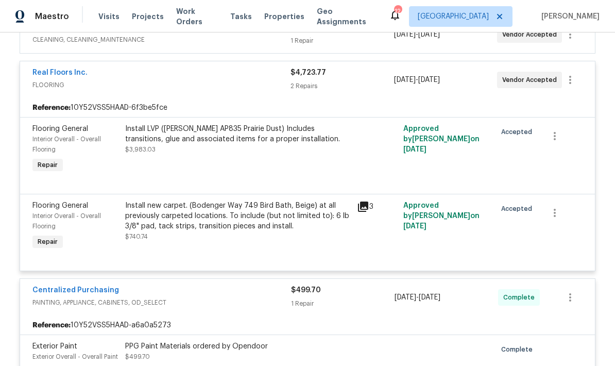
click at [332, 161] on div "Install LVP (Knighton AP835 Prairie Dust) Includes transitions, glue and associ…" at bounding box center [238, 150] width 232 height 58
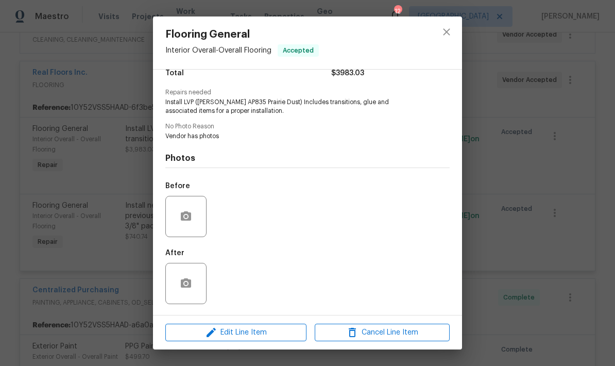
scroll to position [94, 0]
click at [452, 31] on icon "close" at bounding box center [446, 32] width 12 height 12
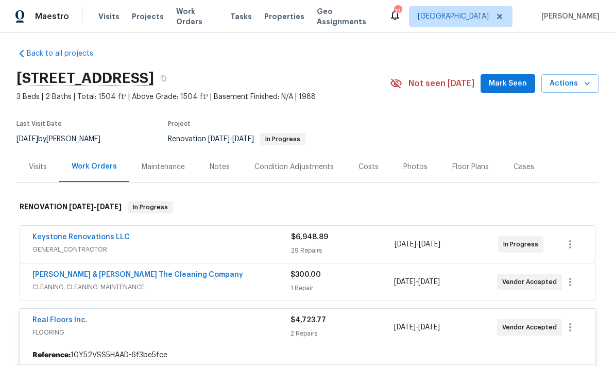
scroll to position [5, 0]
click at [106, 236] on link "Keystone Renovations LLC" at bounding box center [80, 236] width 97 height 7
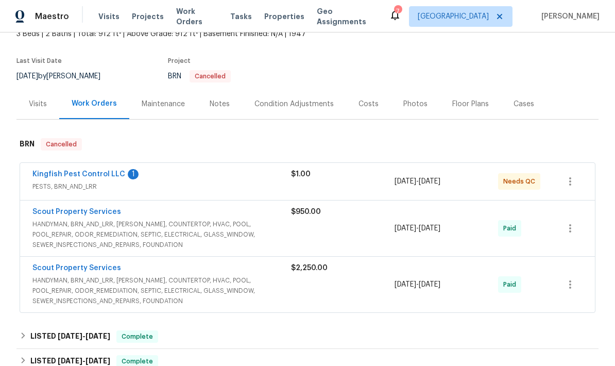
scroll to position [67, 0]
click at [298, 183] on div "$1.00" at bounding box center [343, 181] width 104 height 25
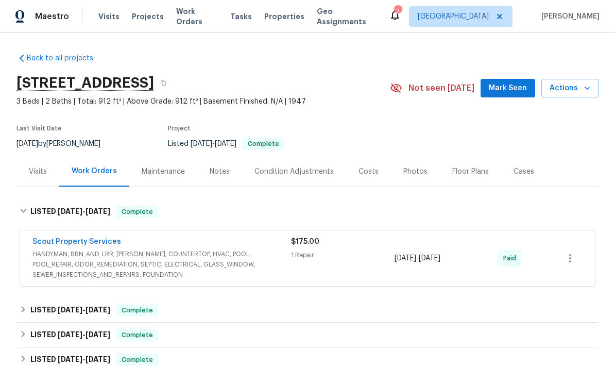
scroll to position [0, 0]
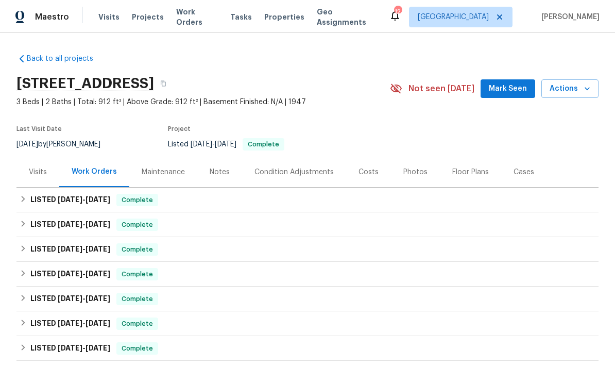
scroll to position [41, 0]
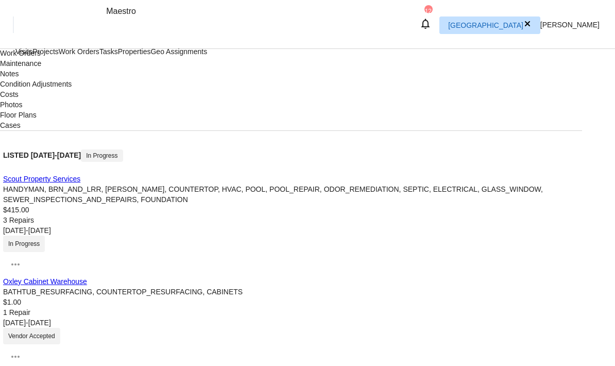
scroll to position [173, 0]
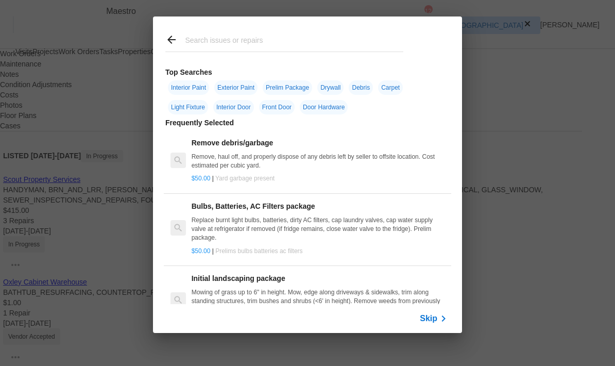
click at [276, 35] on input "text" at bounding box center [294, 41] width 218 height 21
type input "C"
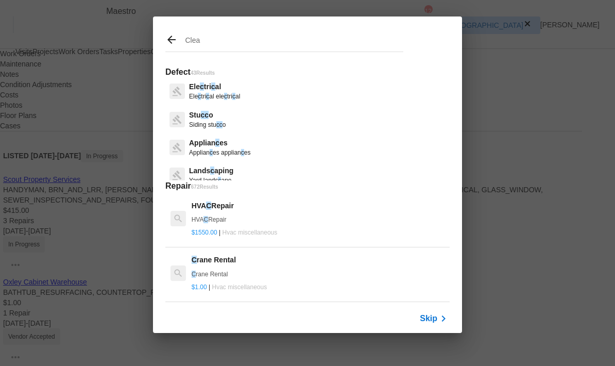
type input "Clean"
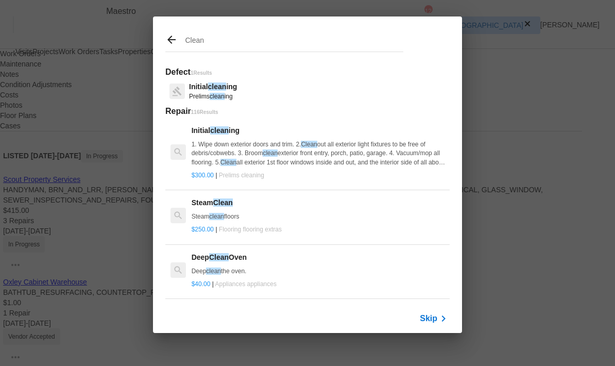
click at [220, 93] on span "clean" at bounding box center [217, 96] width 15 height 7
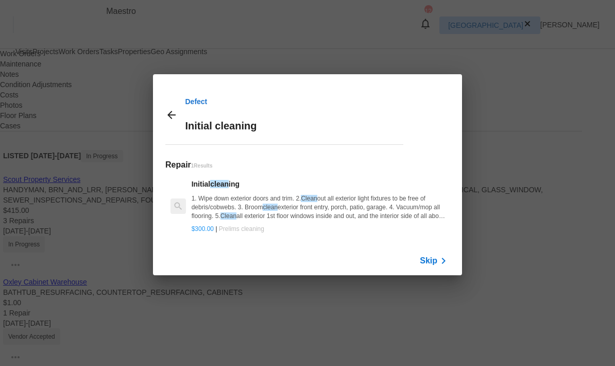
click at [285, 194] on p "1. Wipe down exterior doors and trim. 2. Clean out all exterior light fixtures …" at bounding box center [319, 207] width 255 height 26
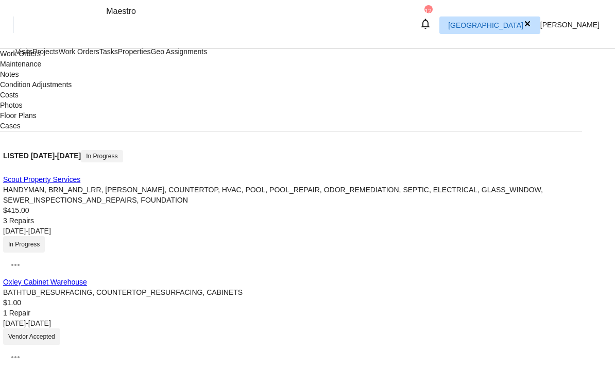
click at [245, 142] on li "Interior Overall" at bounding box center [249, 138] width 109 height 17
type input "Interior Overall"
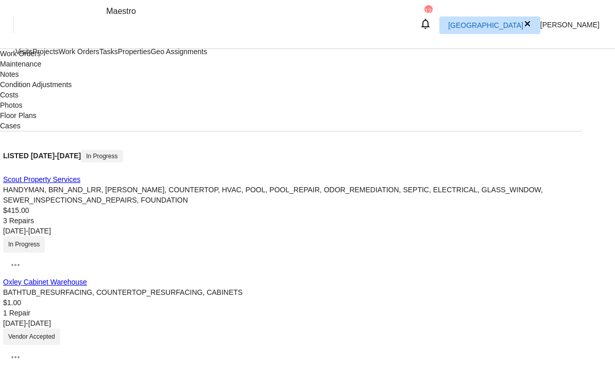
checkbox input "true"
type textarea "N/A"
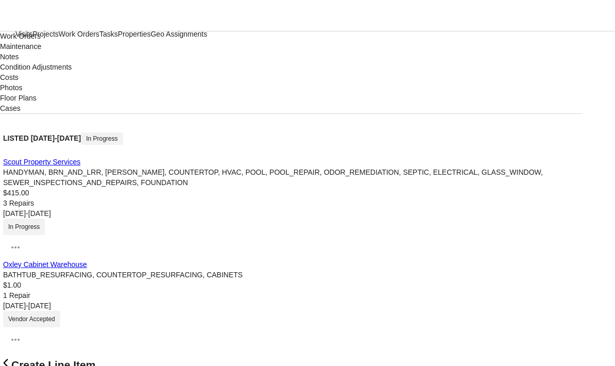
scroll to position [41, 0]
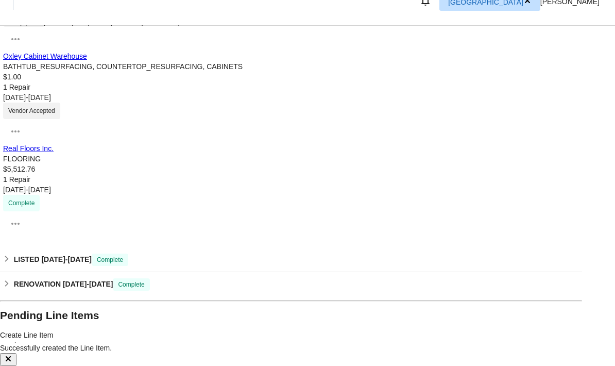
scroll to position [380, 0]
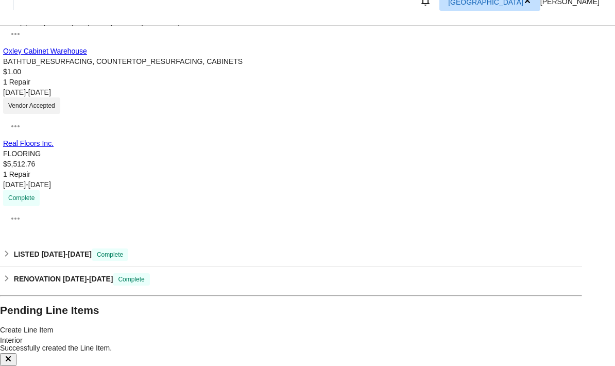
click at [24, 345] on input "checkbox" at bounding box center [14, 356] width 22 height 22
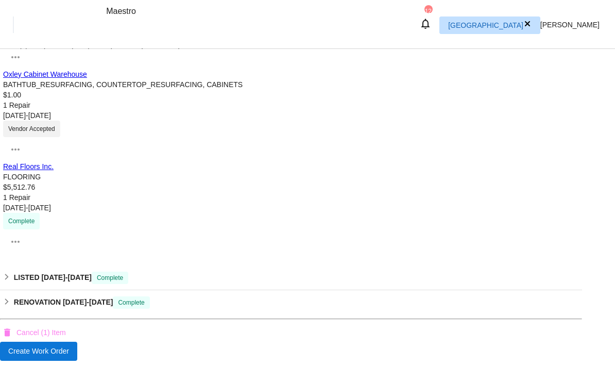
click at [69, 345] on span "Create Work Order" at bounding box center [38, 351] width 61 height 13
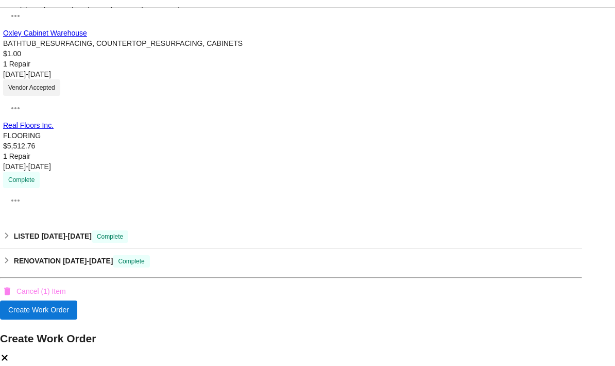
checkbox input "false"
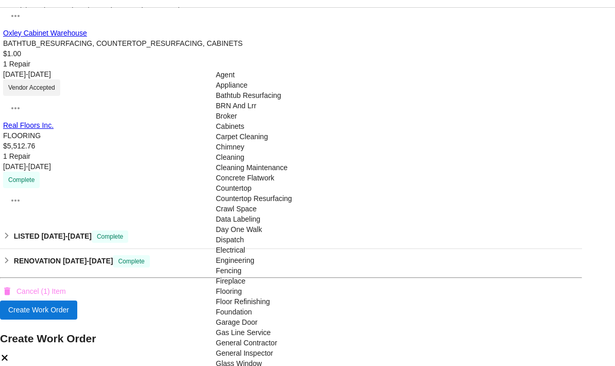
scroll to position [72, 0]
click at [230, 162] on div "Cleaning" at bounding box center [257, 157] width 83 height 10
type input "Cleaning"
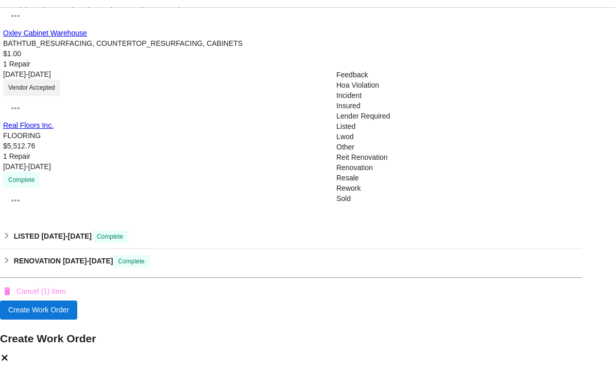
click at [347, 131] on div "Listed" at bounding box center [377, 126] width 83 height 10
type input "Listed"
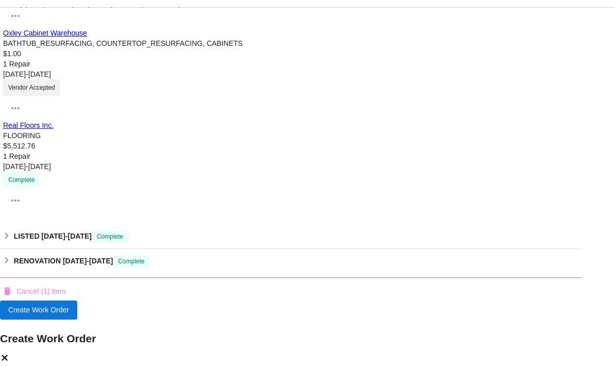
click at [398, 212] on div "Assign to HPM" at bounding box center [388, 217] width 48 height 10
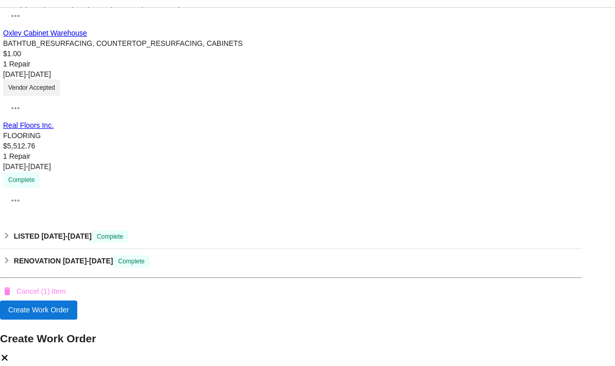
scroll to position [93, 0]
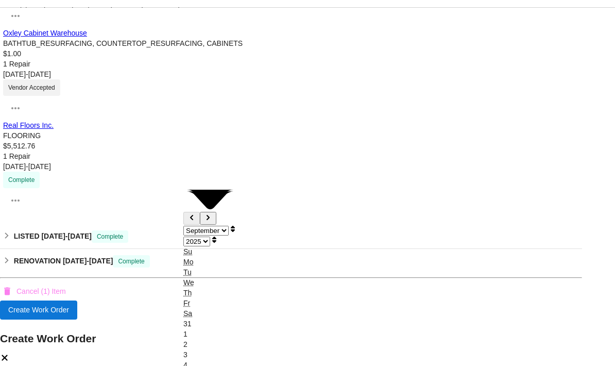
type input "[DATE]"
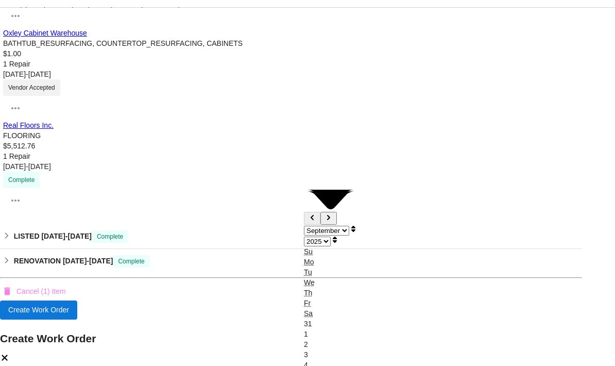
type input "[DATE]"
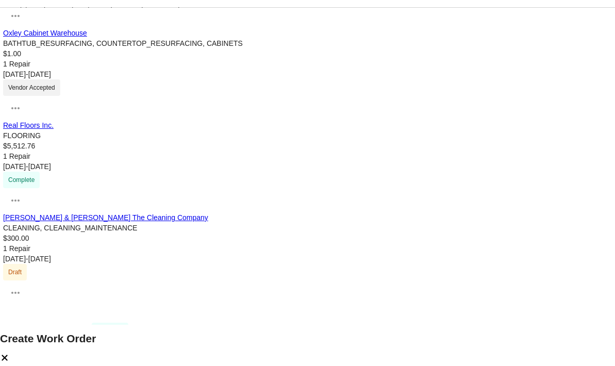
scroll to position [210, 0]
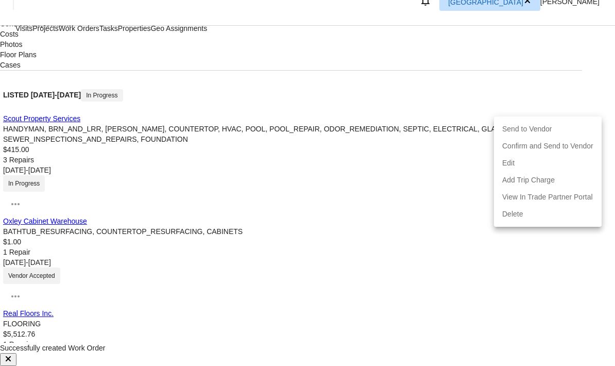
click at [528, 129] on li "Send to Vendor" at bounding box center [548, 129] width 108 height 17
